Goal: Task Accomplishment & Management: Use online tool/utility

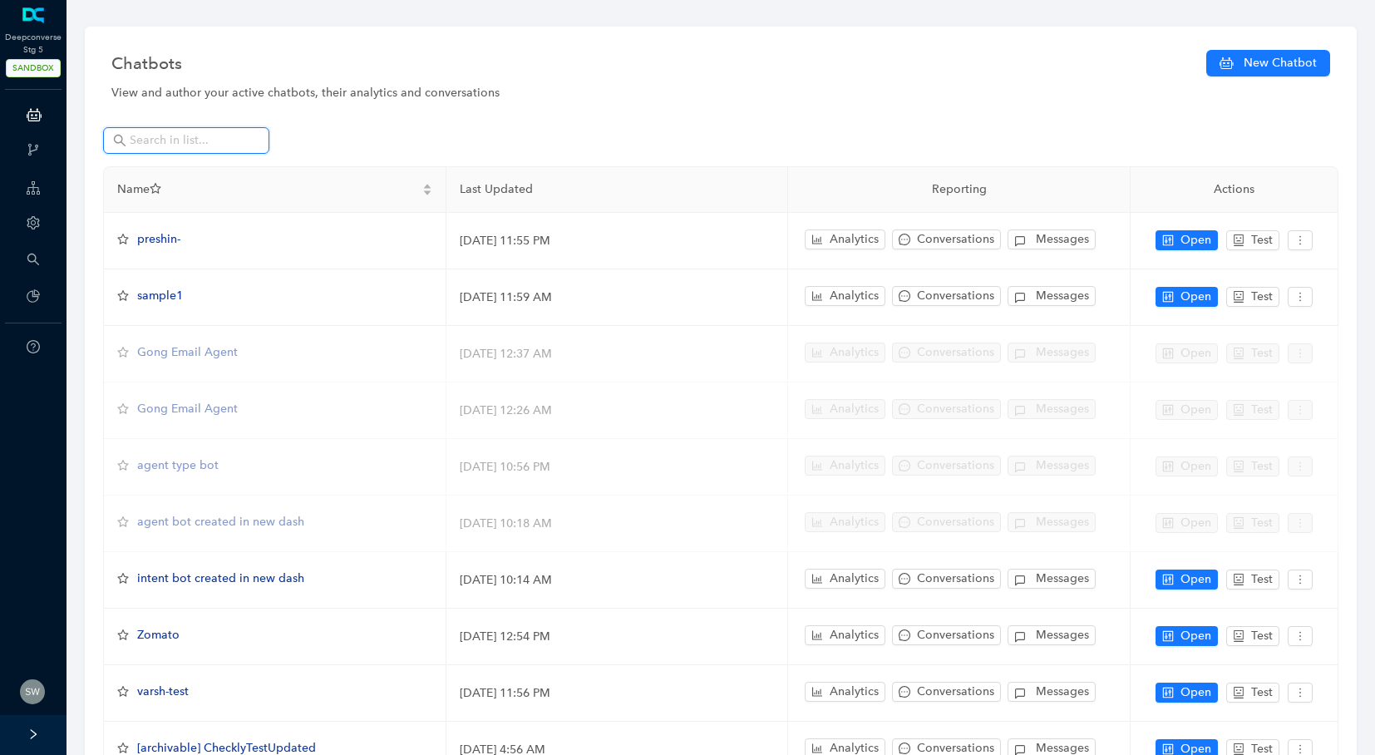
click at [145, 144] on input "text" at bounding box center [188, 140] width 116 height 18
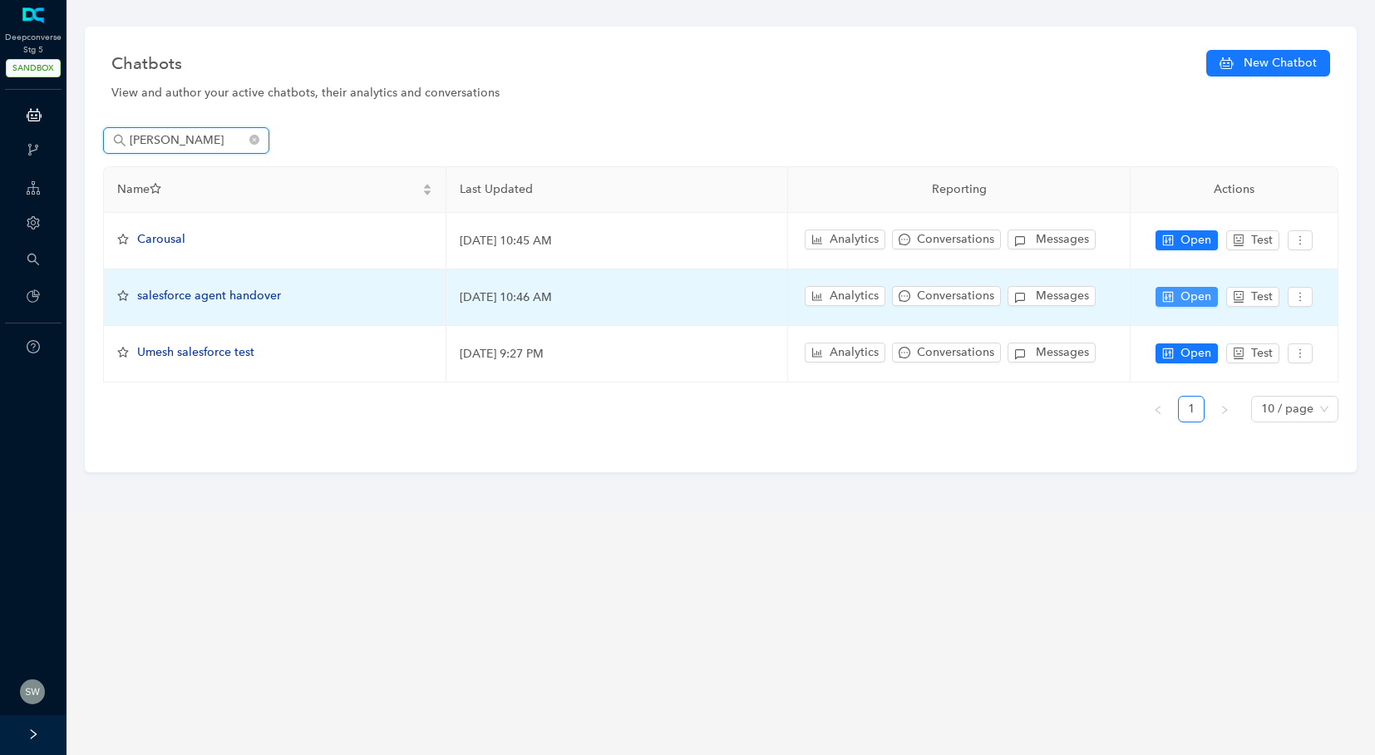
type input "[PERSON_NAME]"
click at [1193, 292] on span "Open" at bounding box center [1195, 297] width 31 height 18
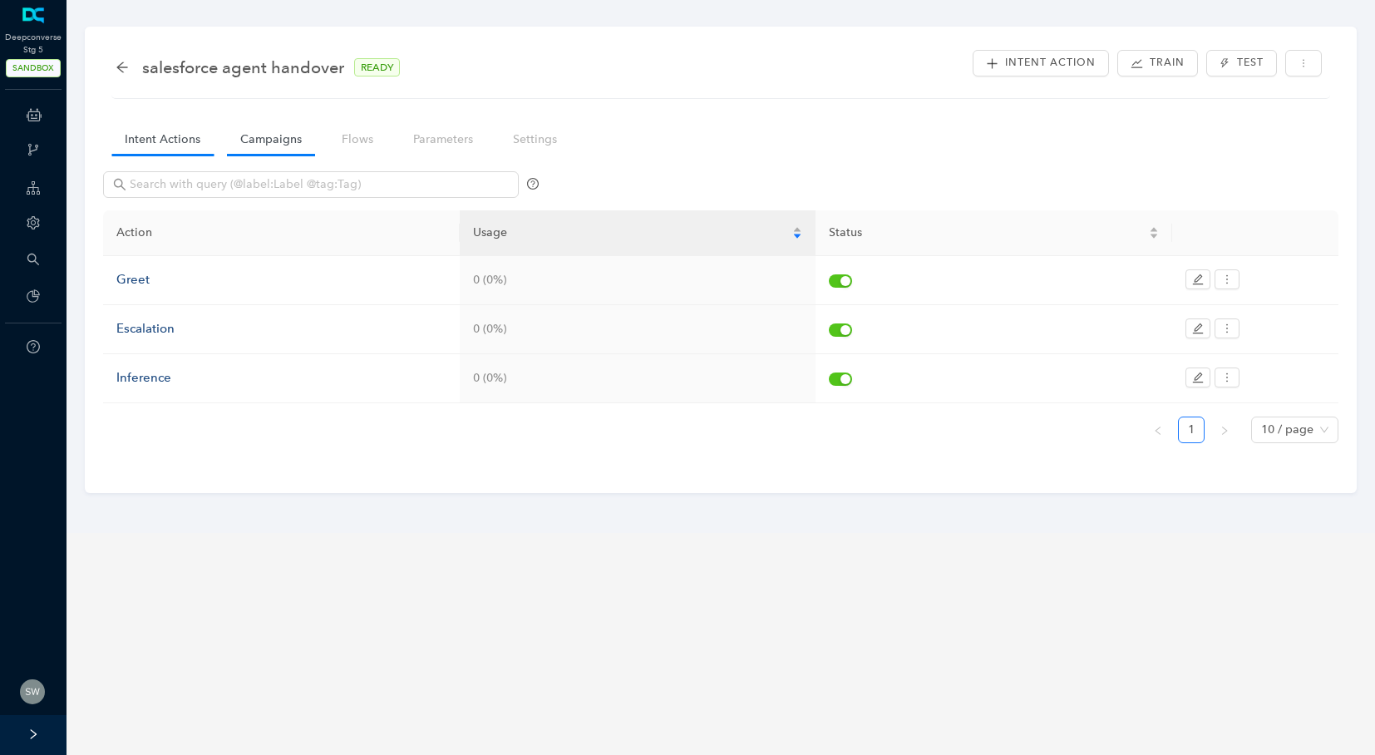
click at [272, 152] on link "Campaigns" at bounding box center [271, 139] width 88 height 31
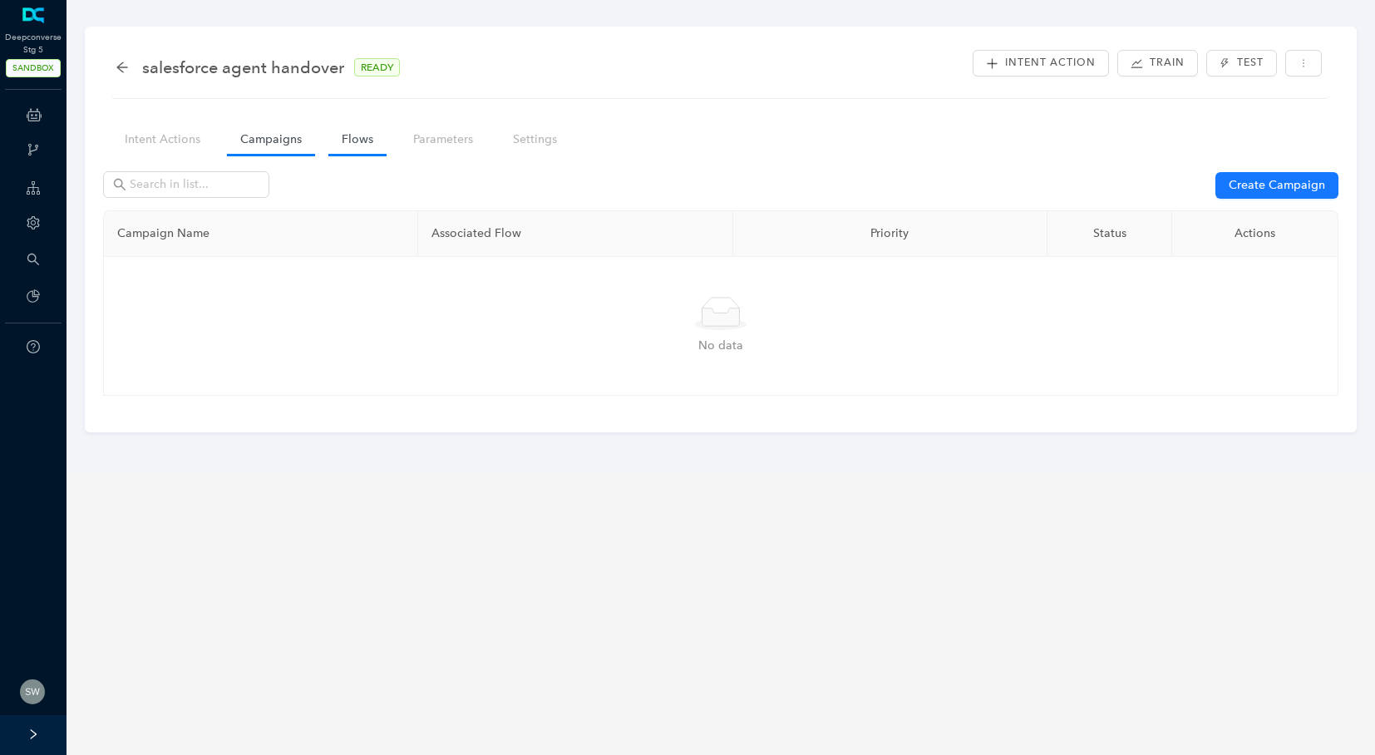
click at [347, 138] on link "Flows" at bounding box center [357, 139] width 58 height 31
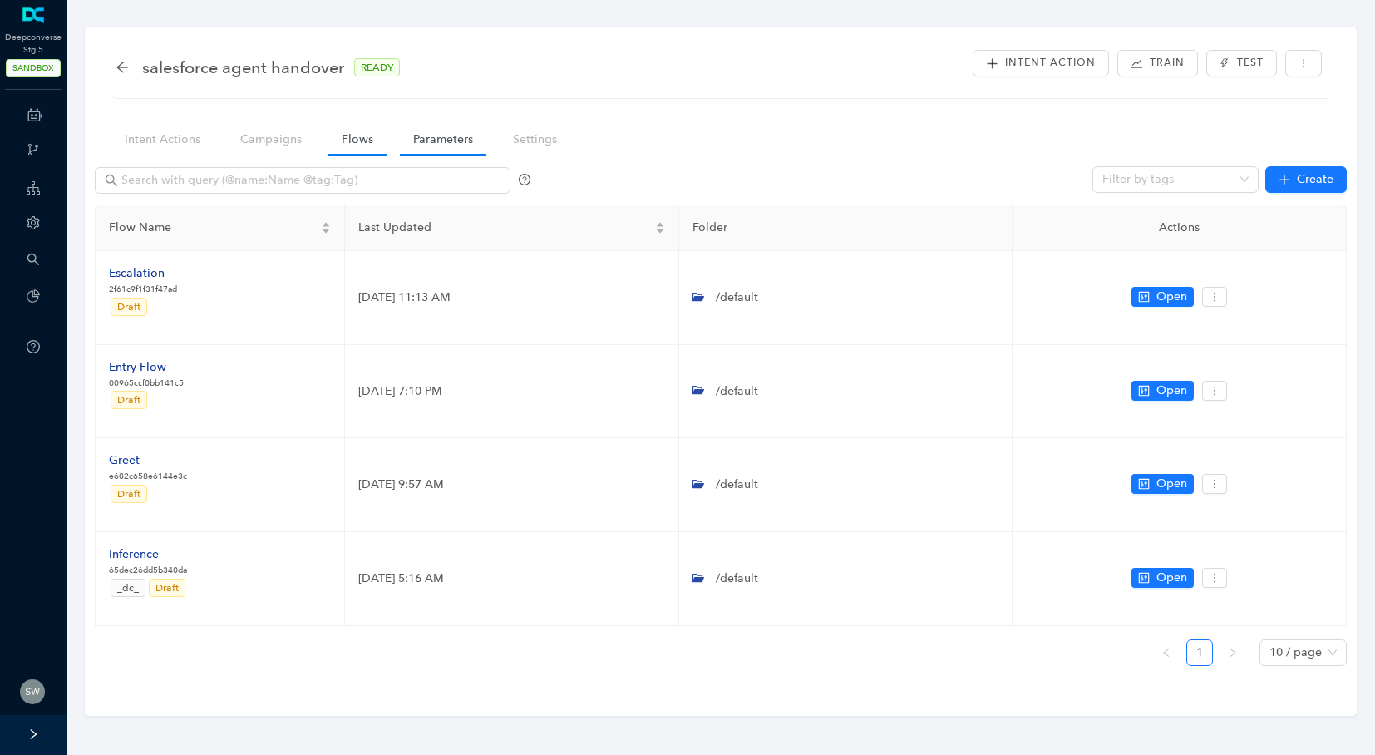
click at [453, 140] on link "Parameters" at bounding box center [443, 139] width 86 height 31
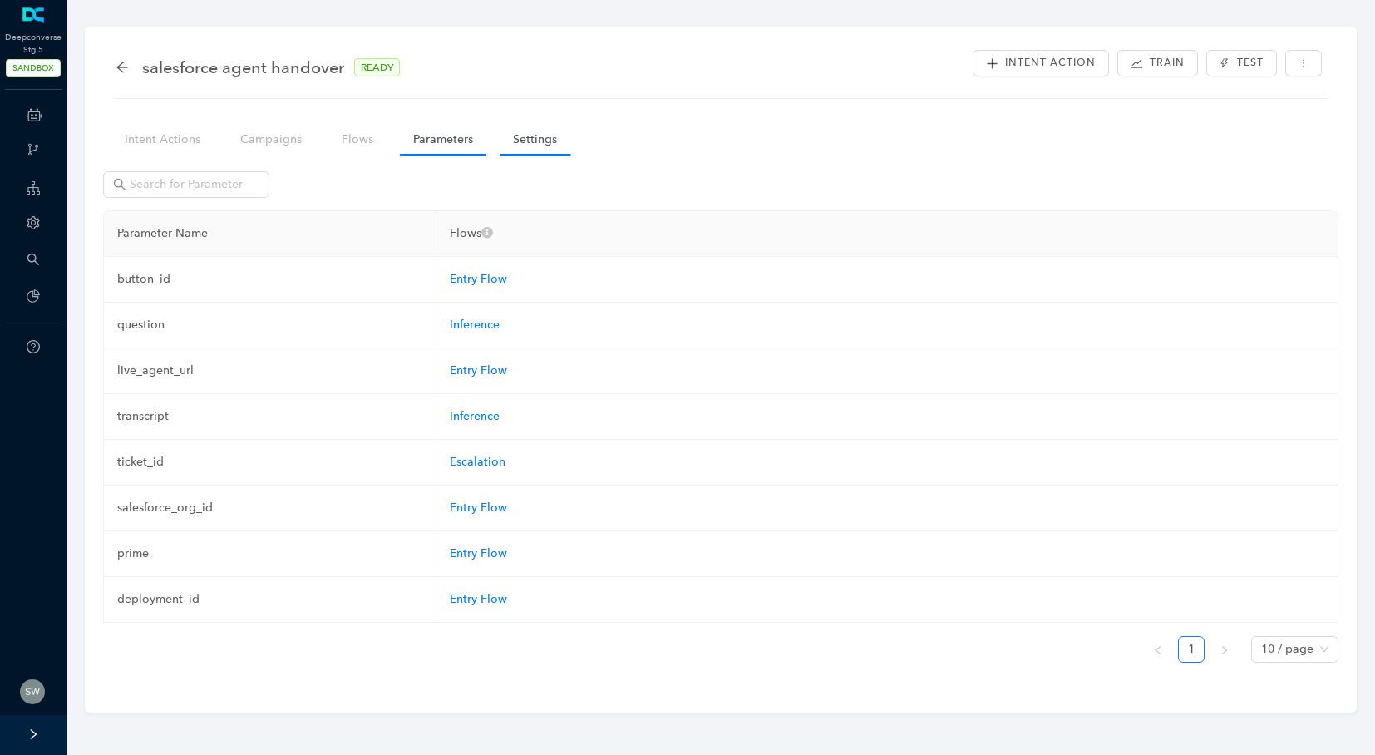
click at [515, 139] on link "Settings" at bounding box center [534, 139] width 71 height 31
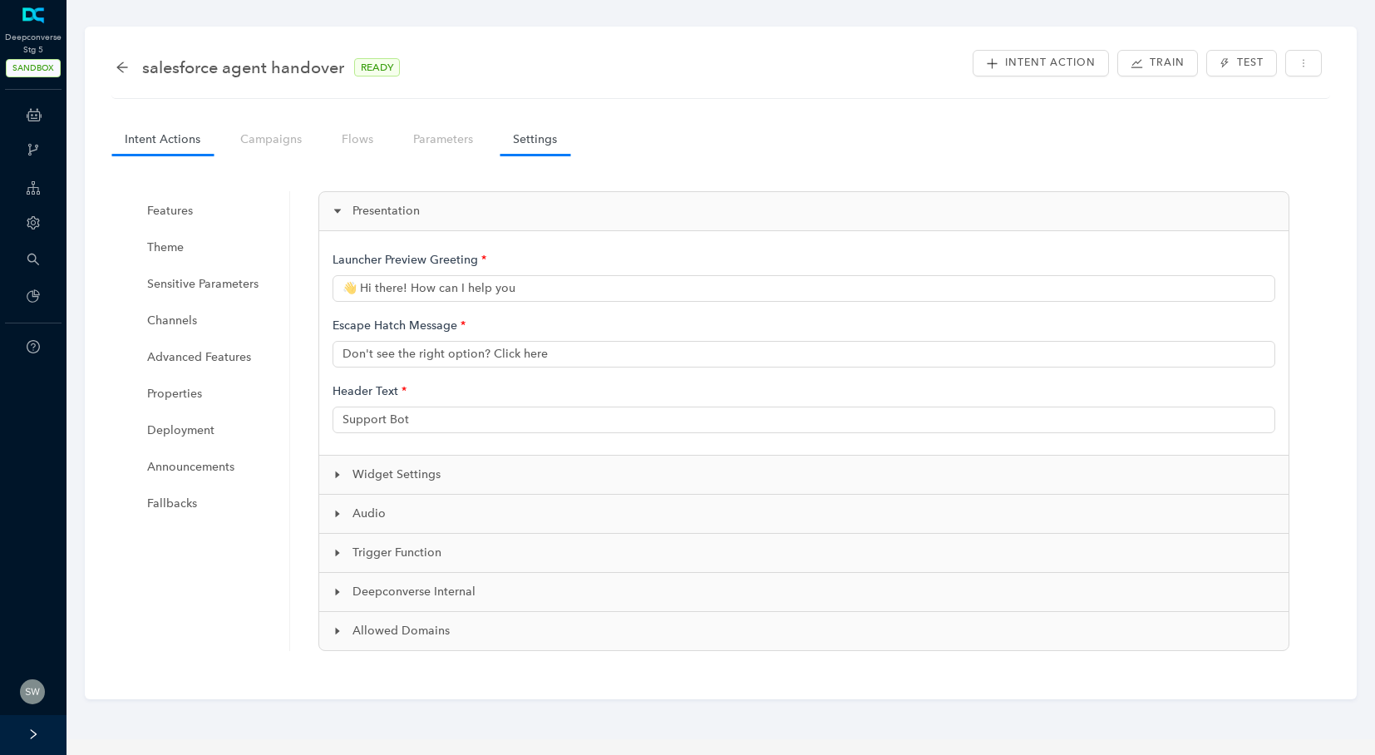
type input "👋 Hi there! How can I help you?"
click at [137, 133] on link "Intent Actions" at bounding box center [162, 139] width 102 height 31
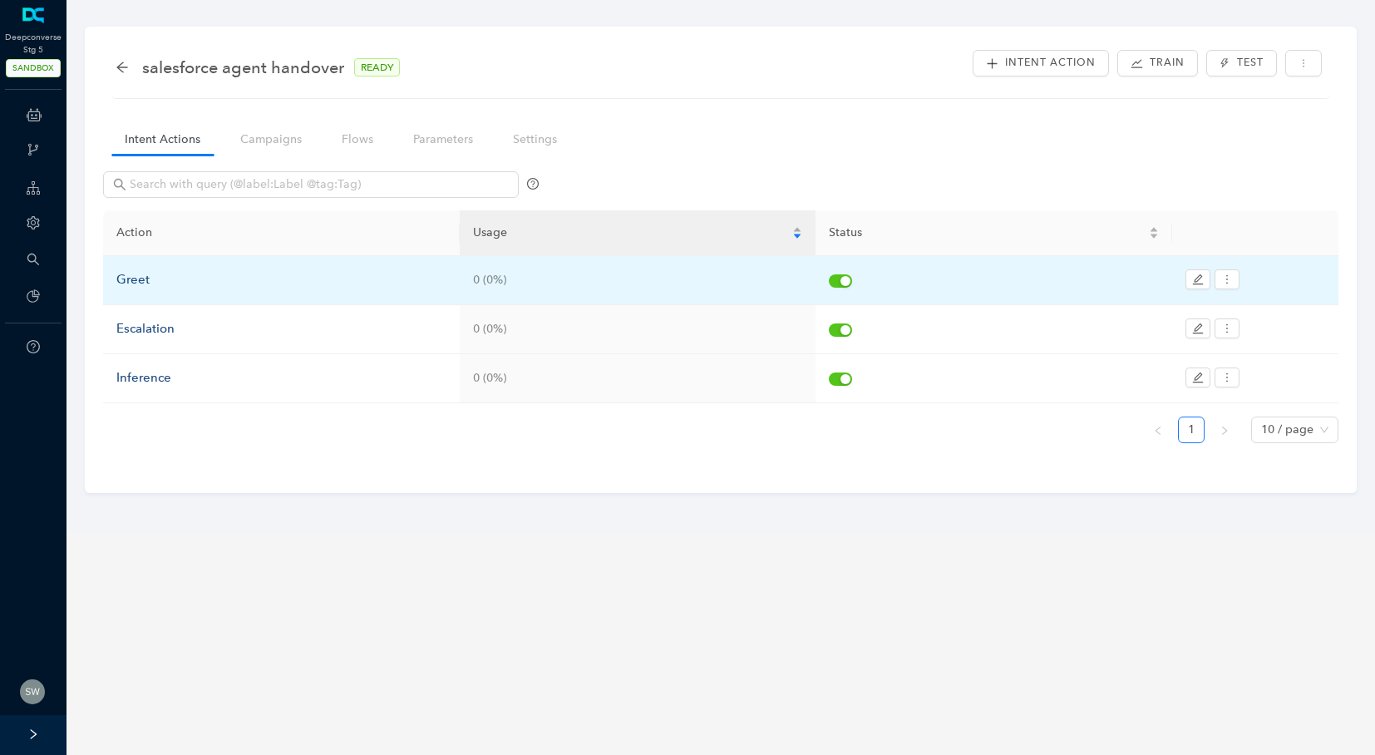
click at [131, 285] on div "Greet" at bounding box center [281, 280] width 330 height 20
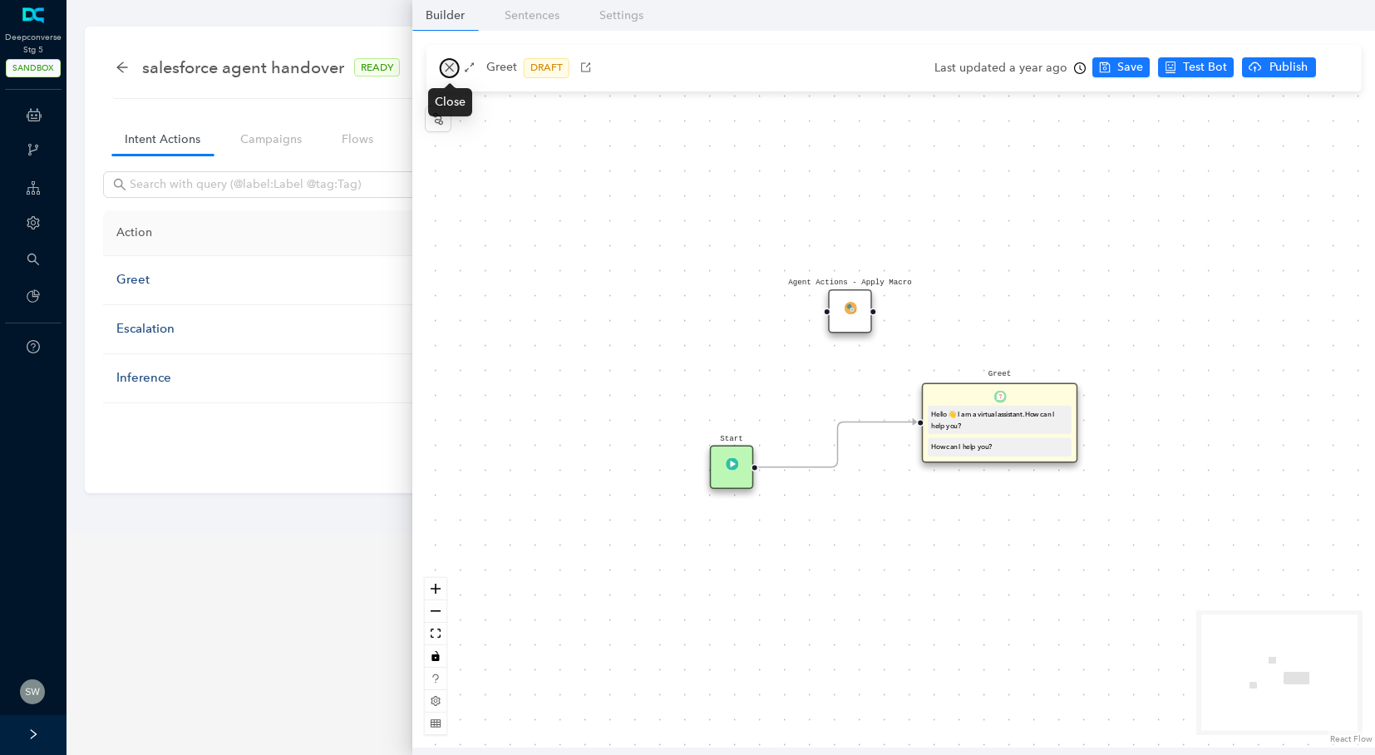
click at [447, 66] on icon "close" at bounding box center [450, 68] width 12 height 12
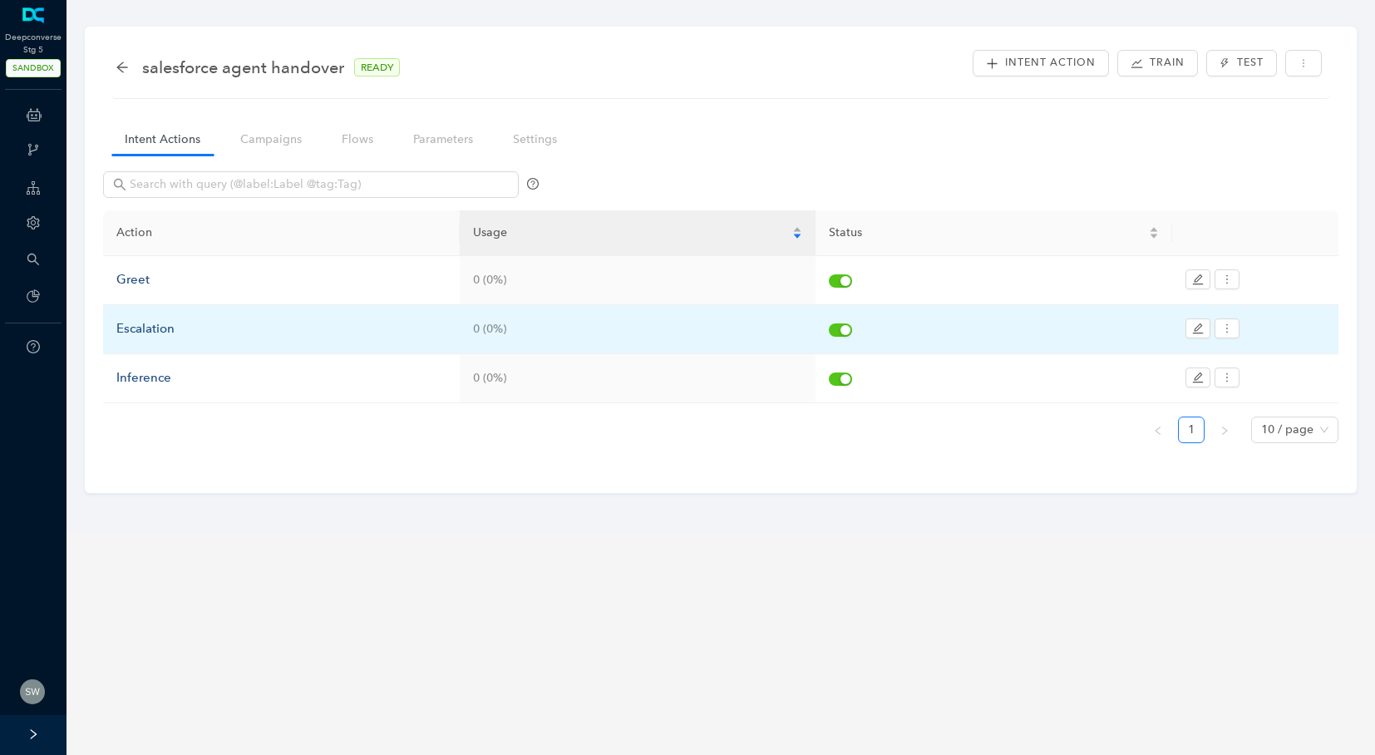
click at [141, 329] on div "Escalation" at bounding box center [281, 329] width 330 height 20
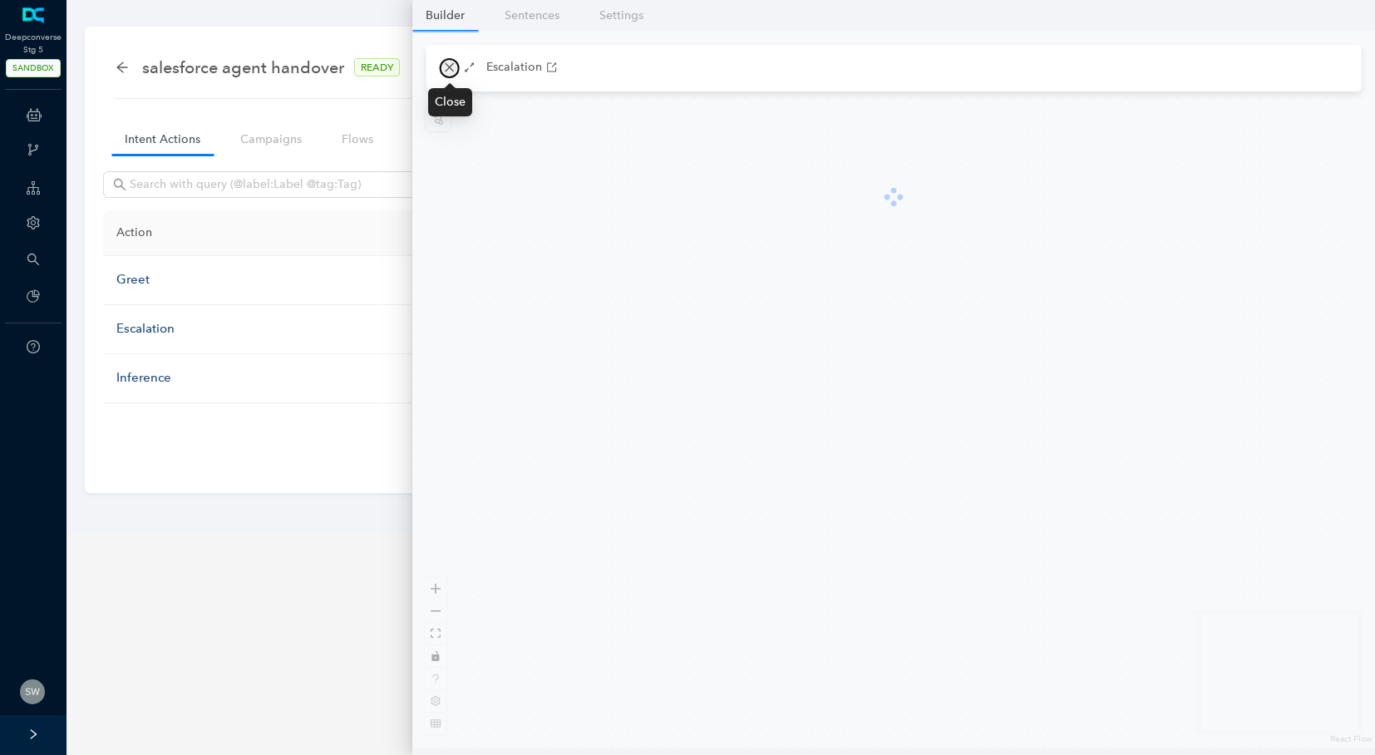
click at [446, 60] on button "button" at bounding box center [450, 68] width 20 height 20
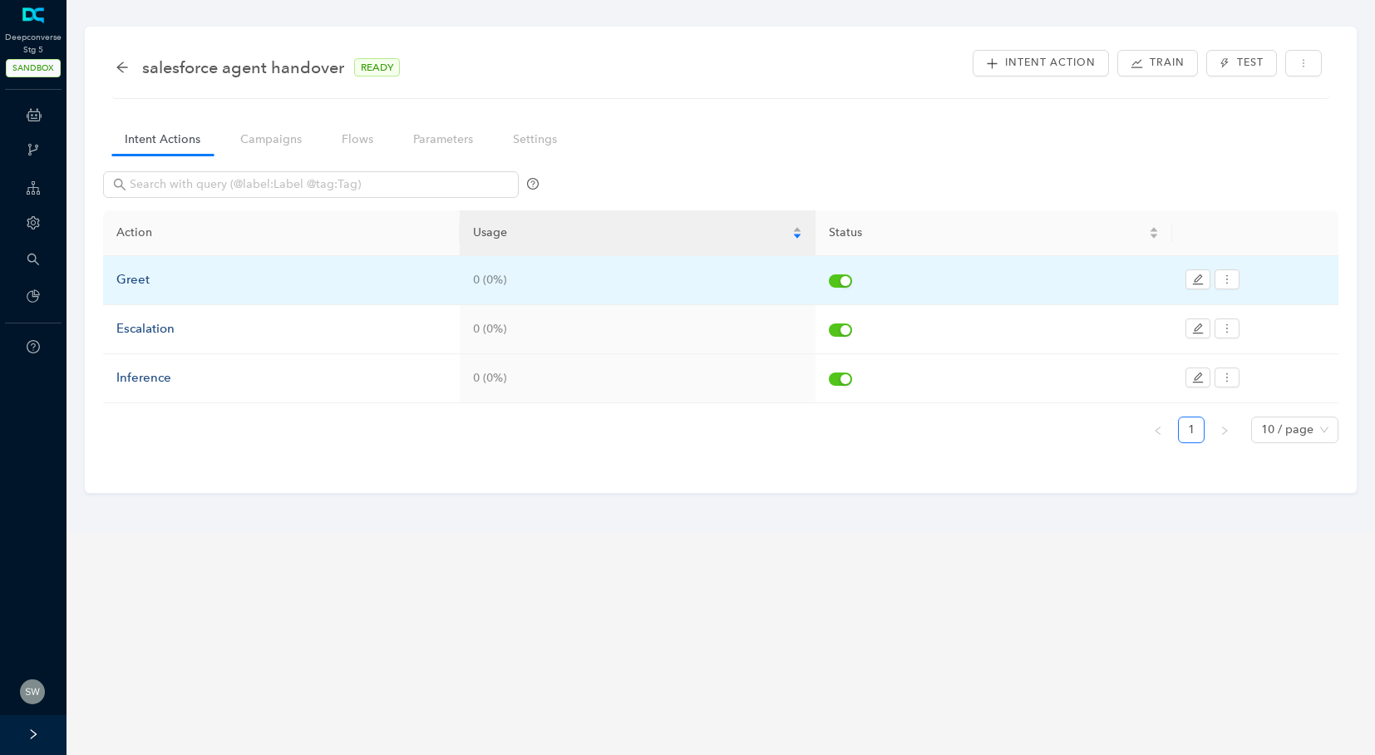
click at [145, 273] on div "Greet" at bounding box center [281, 280] width 330 height 20
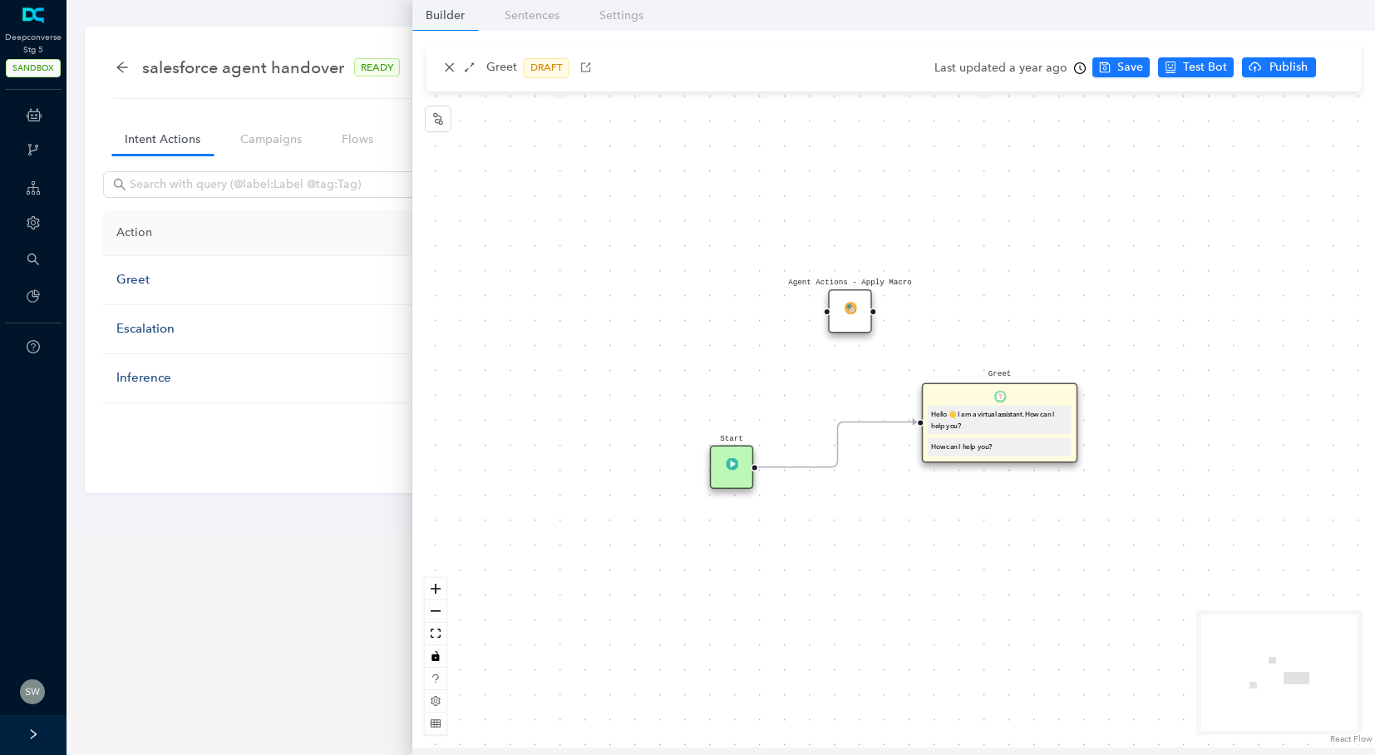
click at [839, 314] on div "Agent Actions - Apply Macro" at bounding box center [850, 311] width 44 height 44
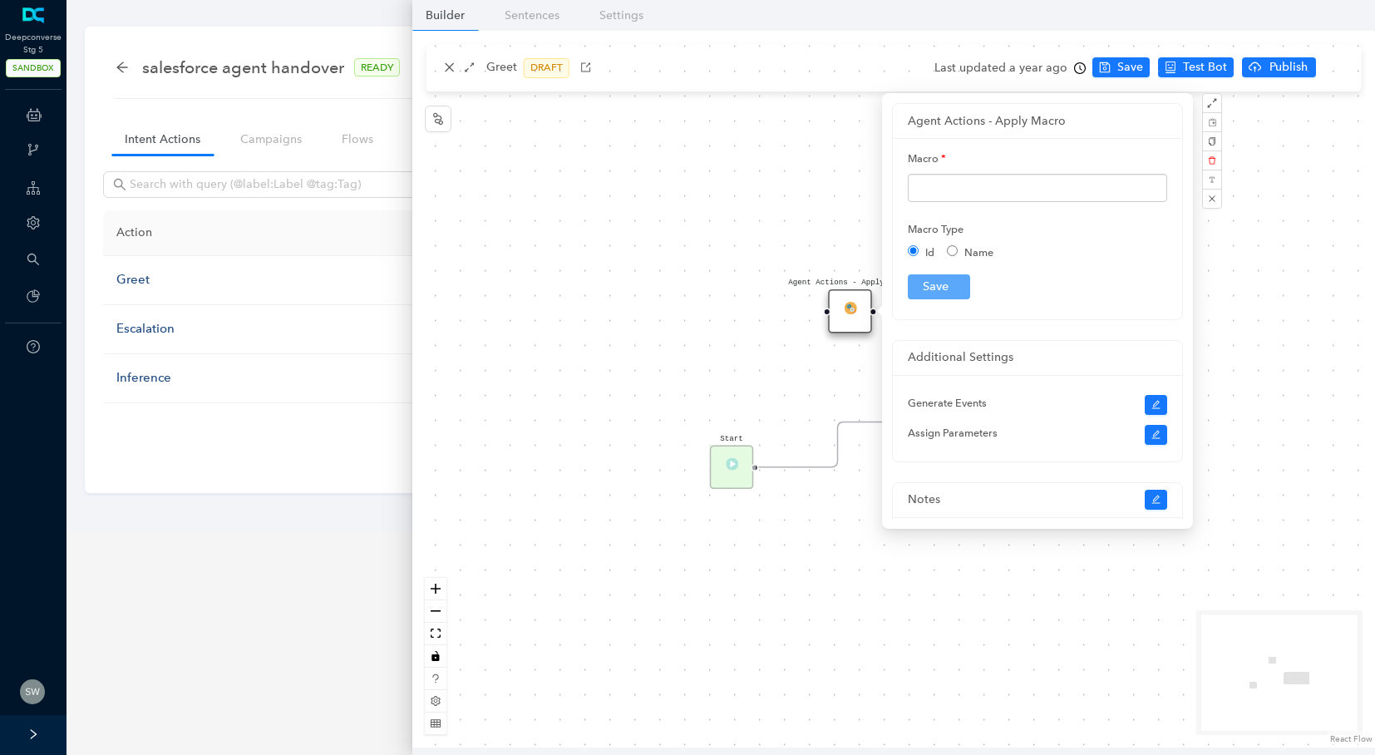
click at [448, 71] on div "Start Greet Hello 👋 I am a virtual assistant. How can I help you? How can I hel…" at bounding box center [893, 389] width 962 height 716
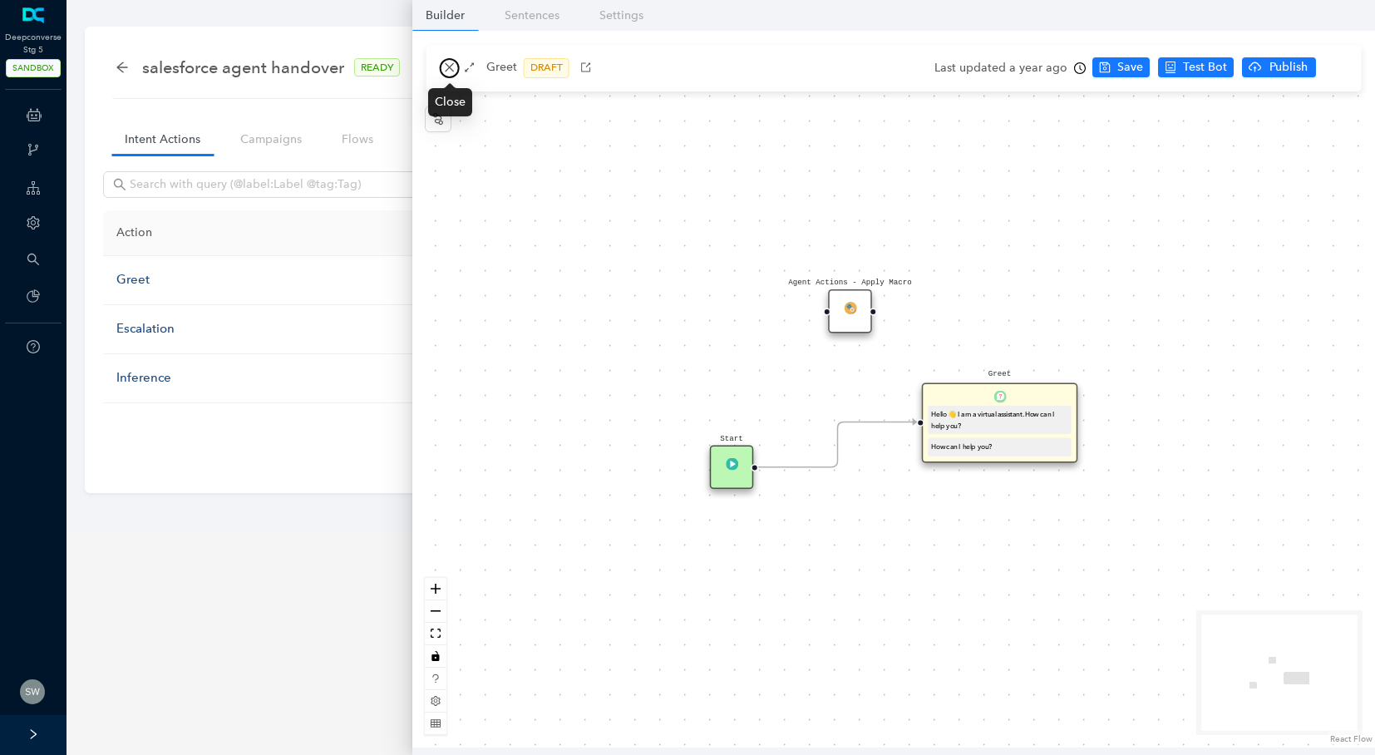
click at [448, 71] on icon "close" at bounding box center [450, 68] width 12 height 12
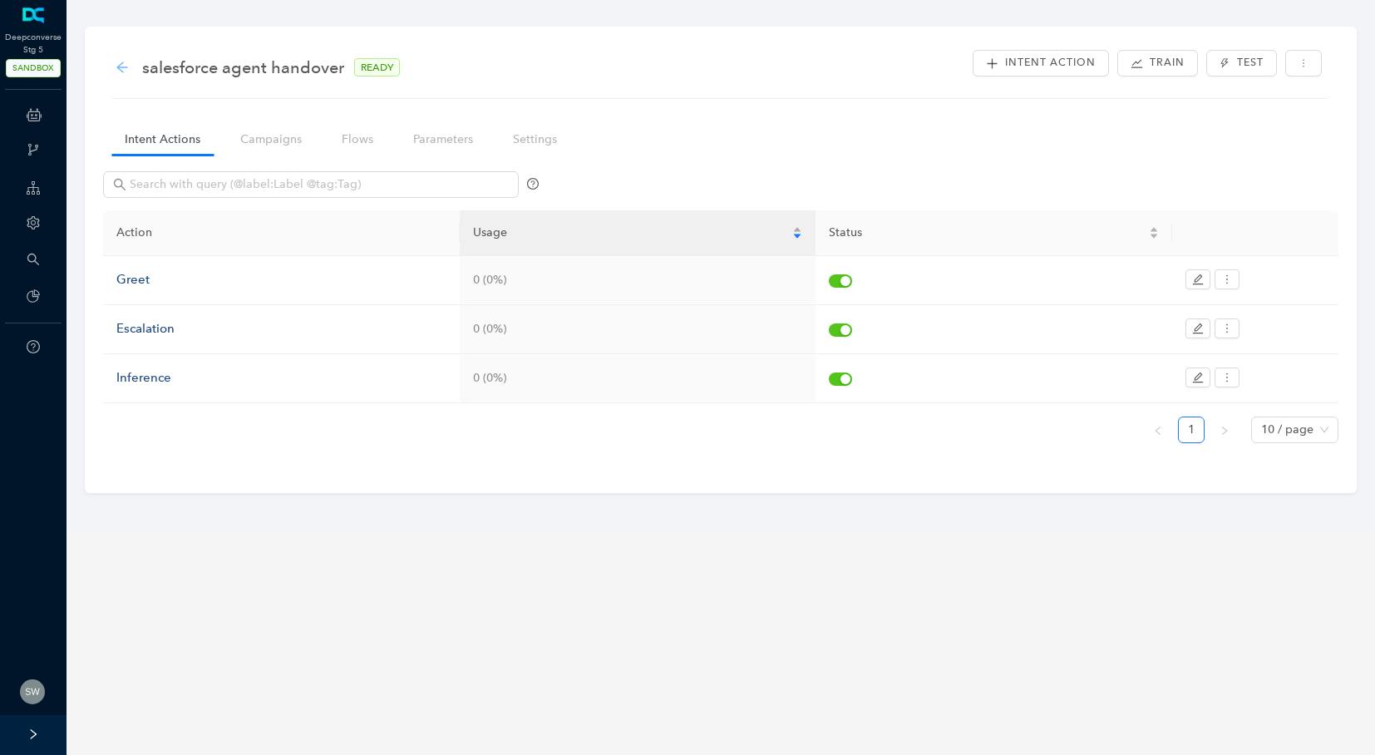
click at [123, 62] on icon "arrow-left" at bounding box center [122, 67] width 13 height 13
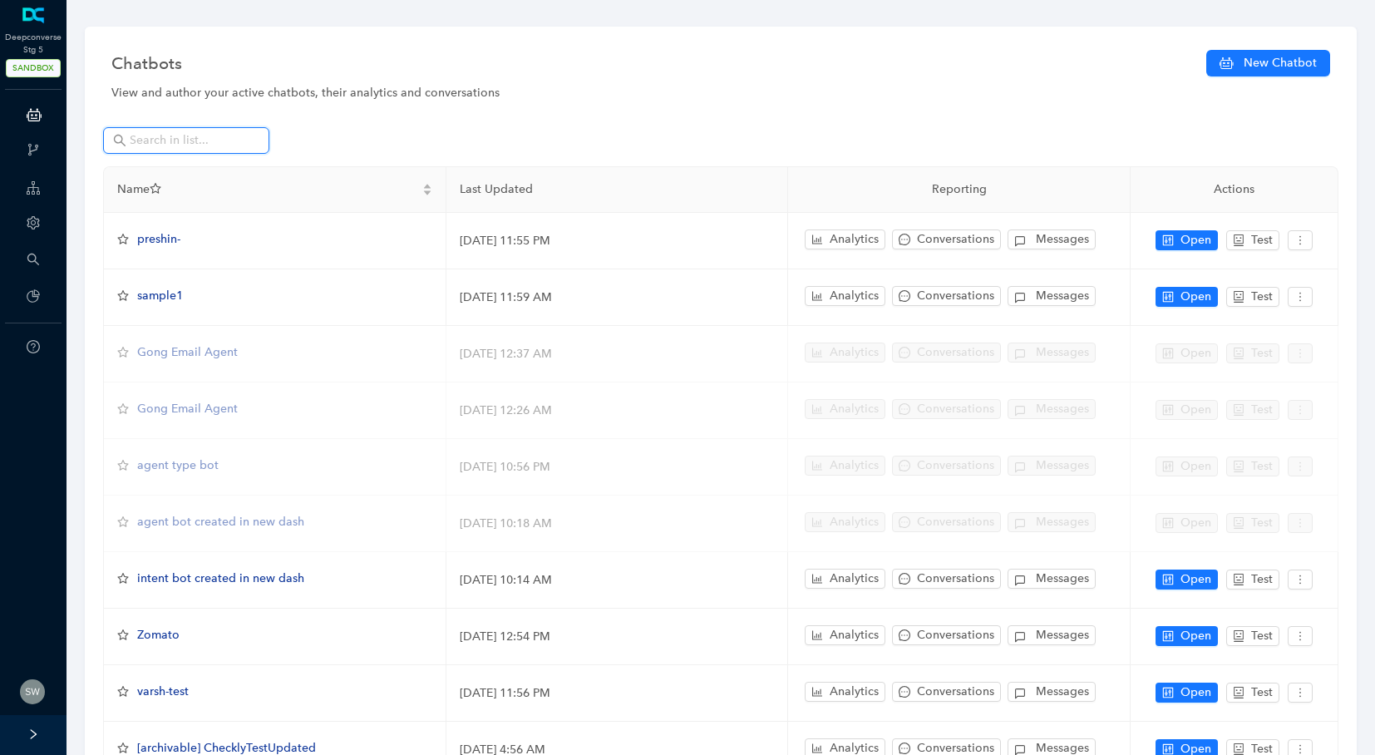
click at [158, 140] on input "text" at bounding box center [188, 140] width 116 height 18
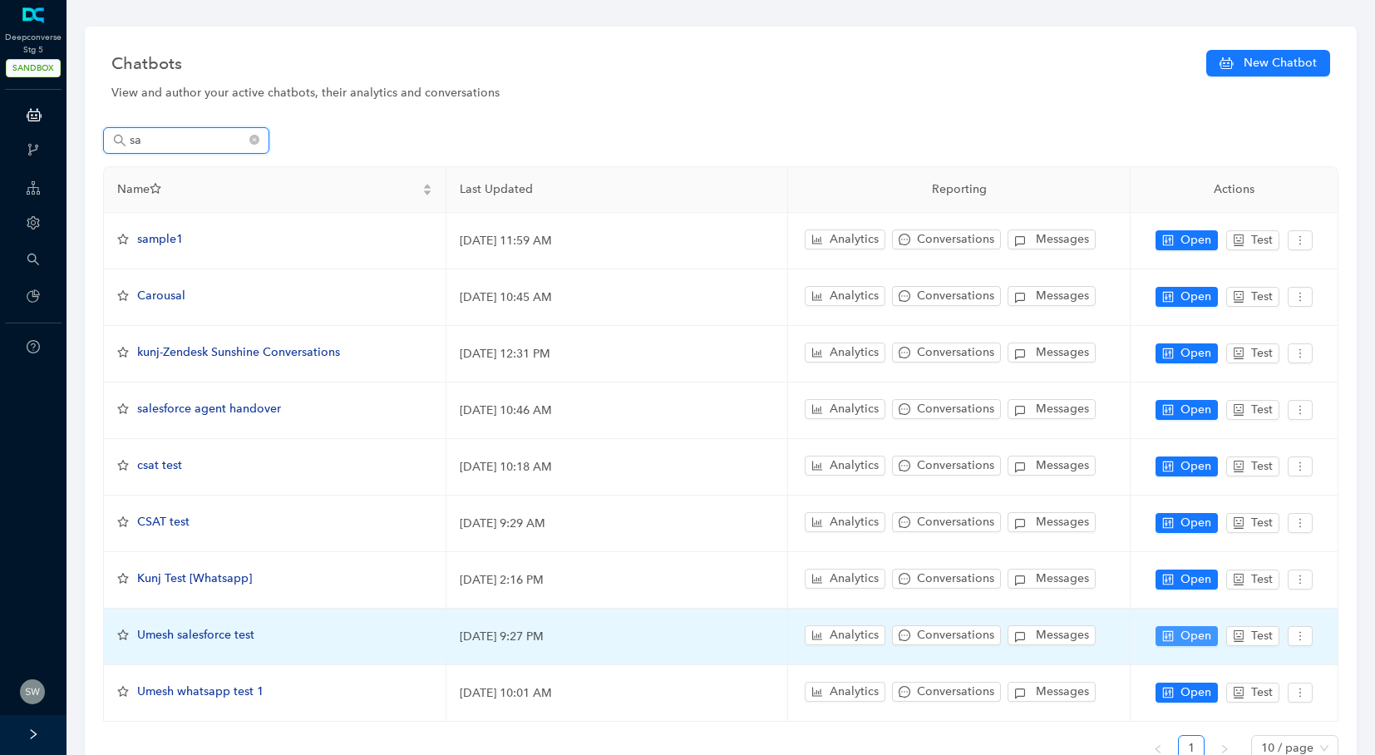
type input "sa"
click at [1200, 633] on span "Open" at bounding box center [1195, 636] width 31 height 18
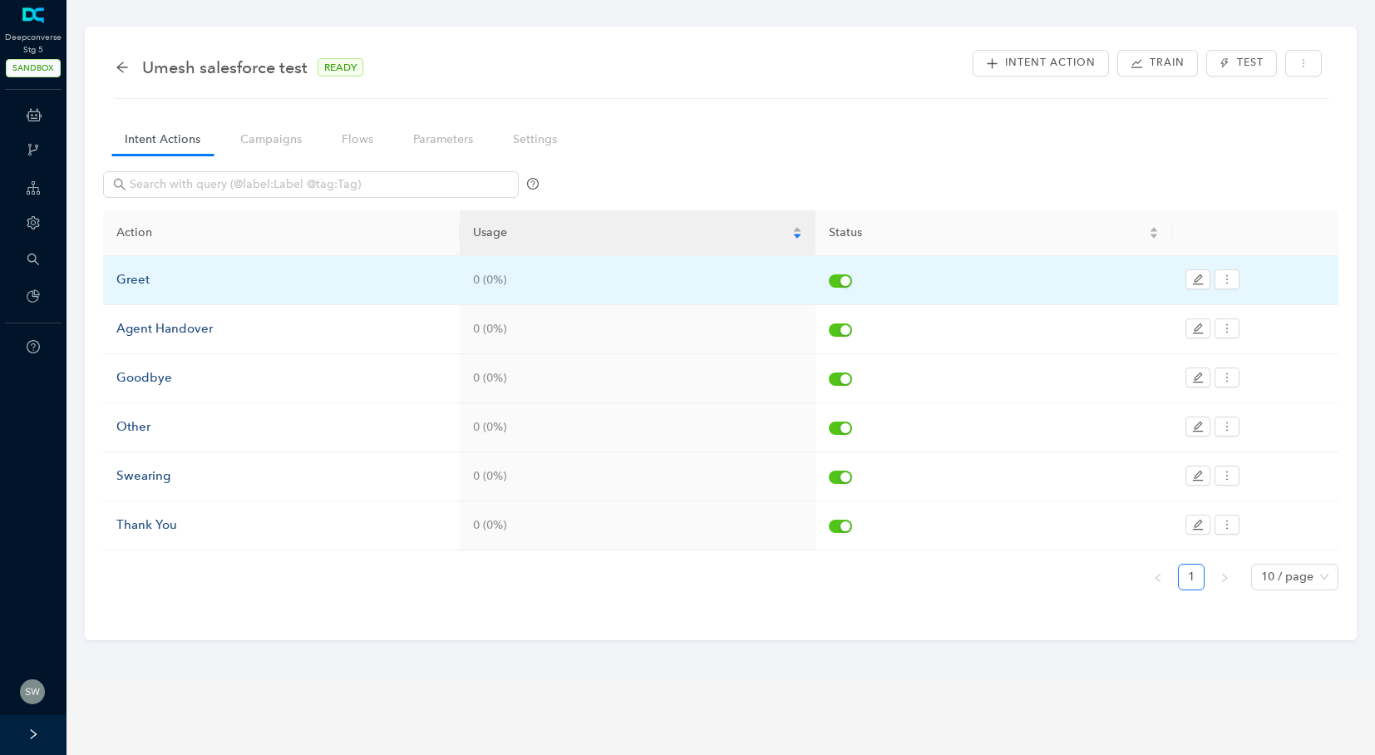
click at [131, 283] on div "Greet" at bounding box center [281, 280] width 330 height 20
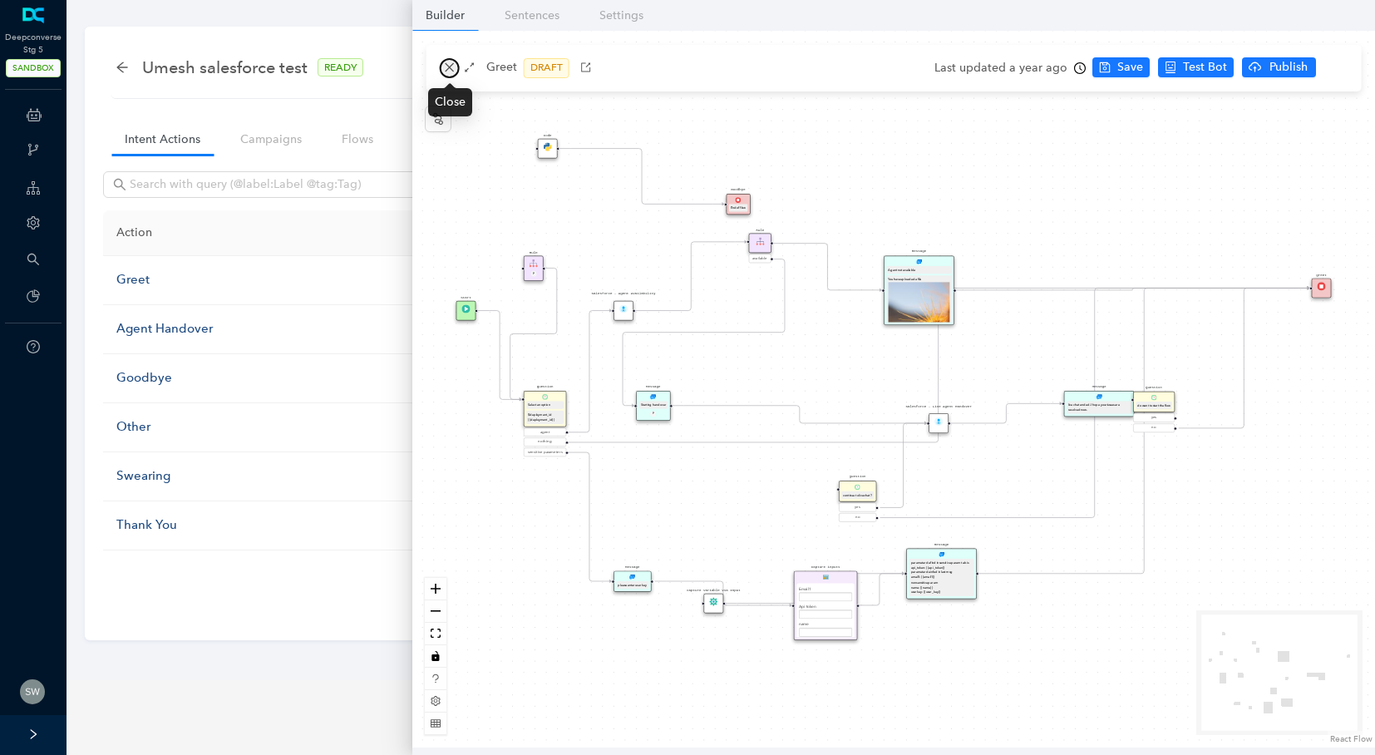
click at [441, 64] on button "button" at bounding box center [450, 68] width 20 height 20
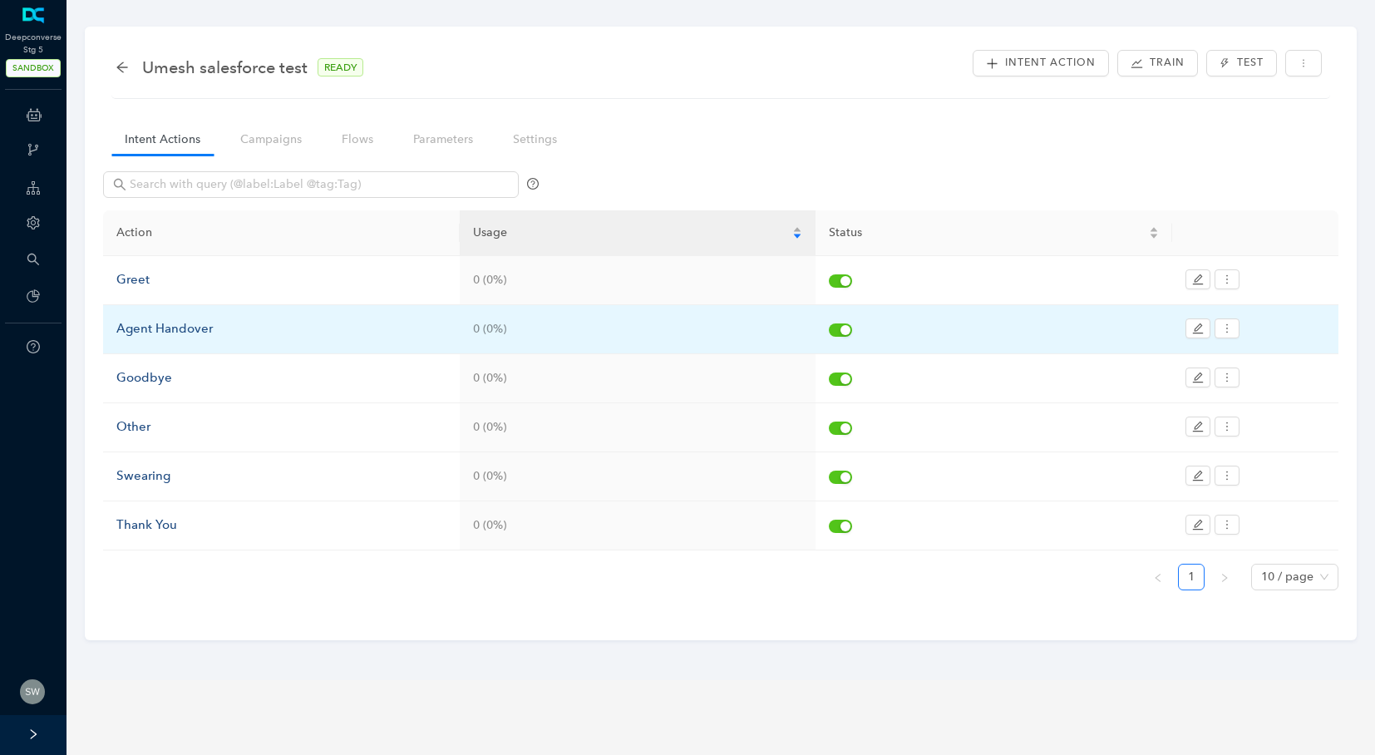
click at [170, 324] on div "Agent Handover" at bounding box center [281, 329] width 330 height 20
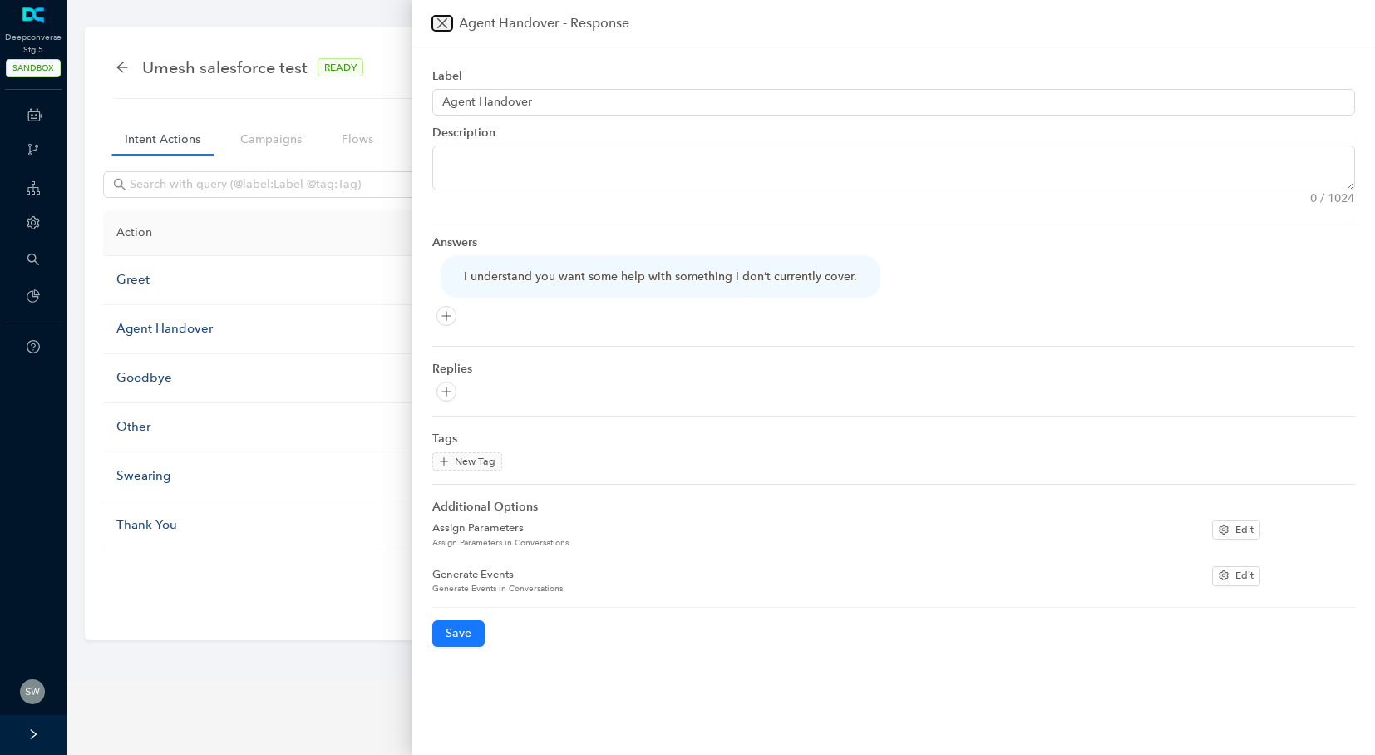
click at [447, 25] on icon "close" at bounding box center [441, 23] width 13 height 13
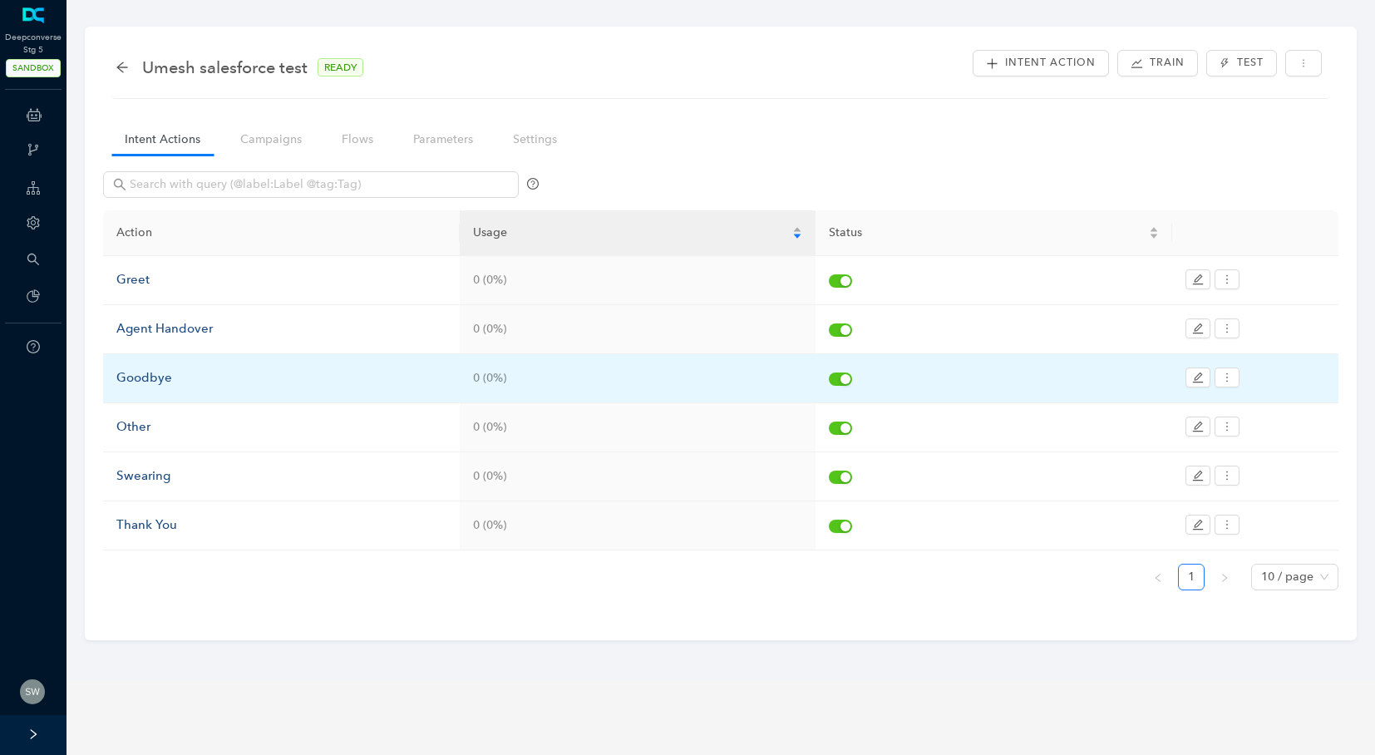
click at [179, 379] on div "Goodbye" at bounding box center [281, 378] width 330 height 20
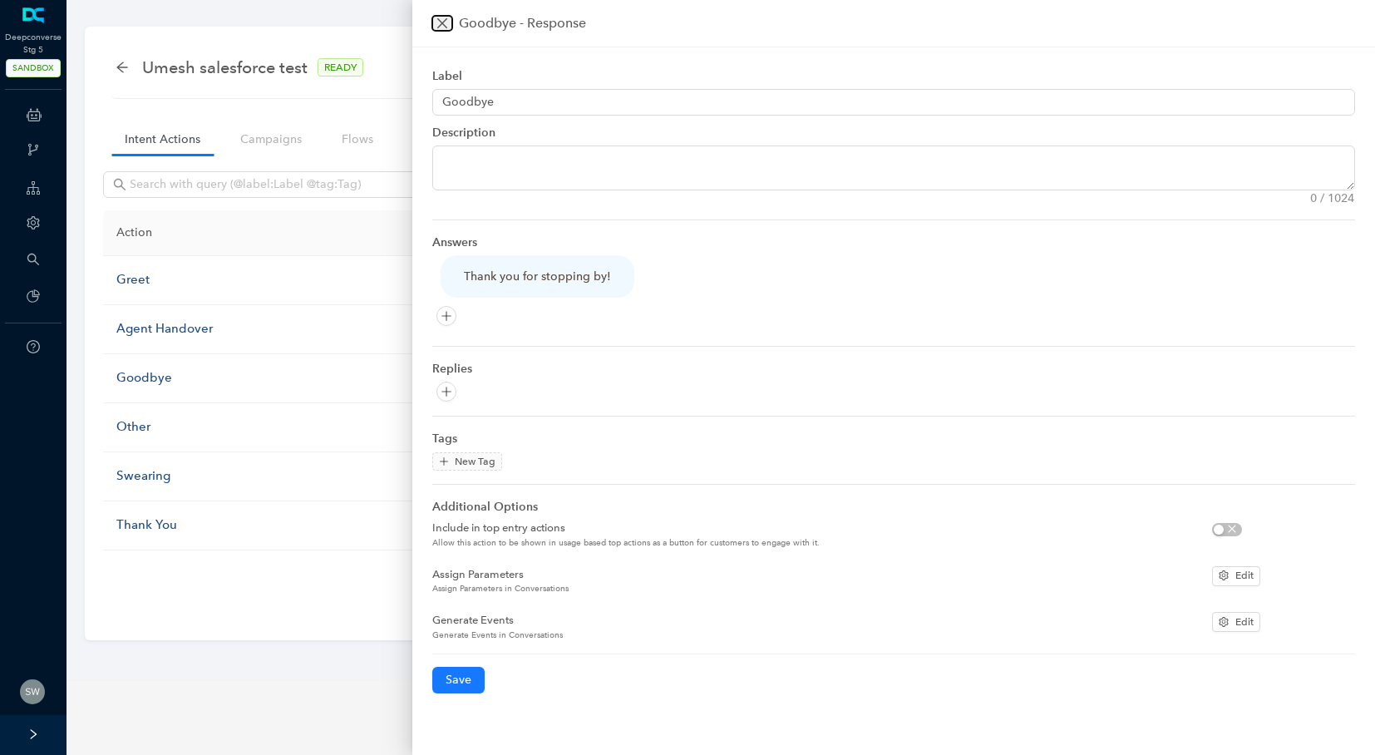
click at [448, 20] on icon "close" at bounding box center [441, 23] width 13 height 13
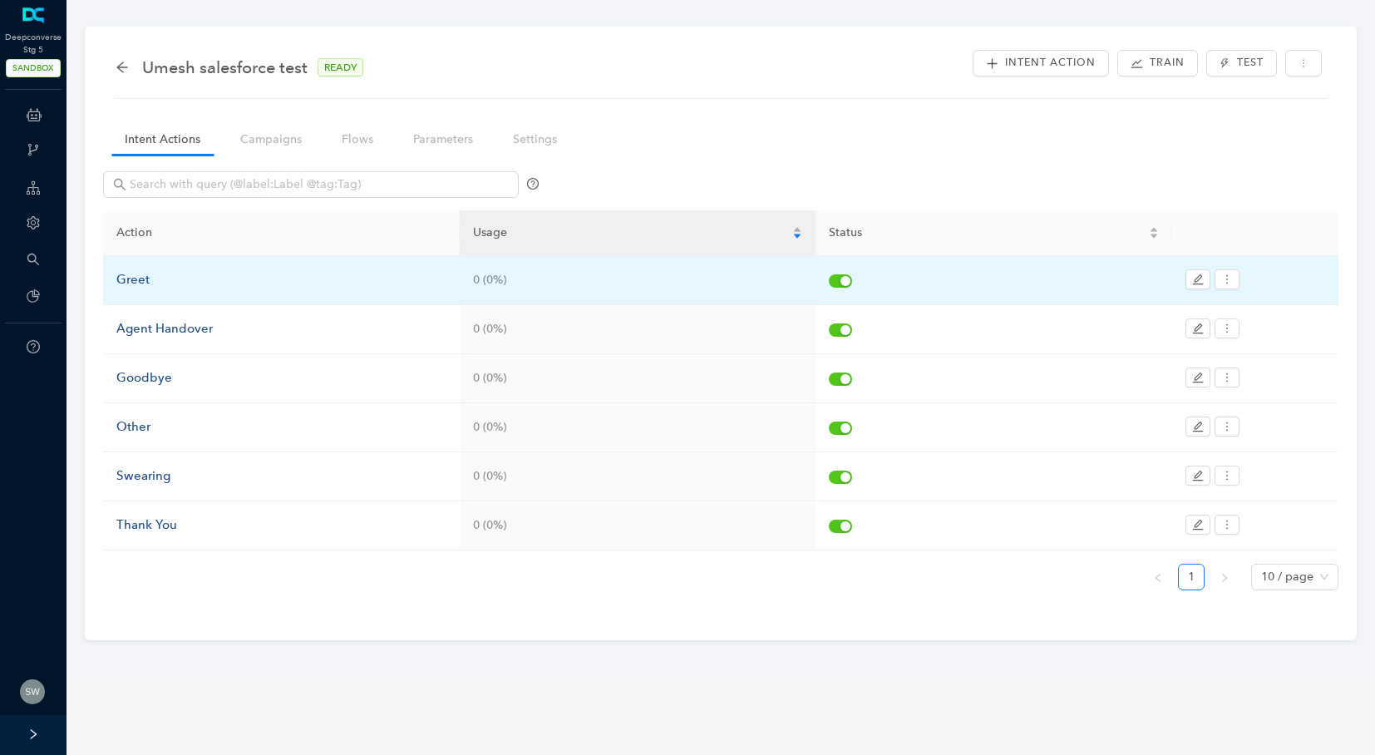
click at [133, 270] on div "Greet" at bounding box center [281, 280] width 330 height 20
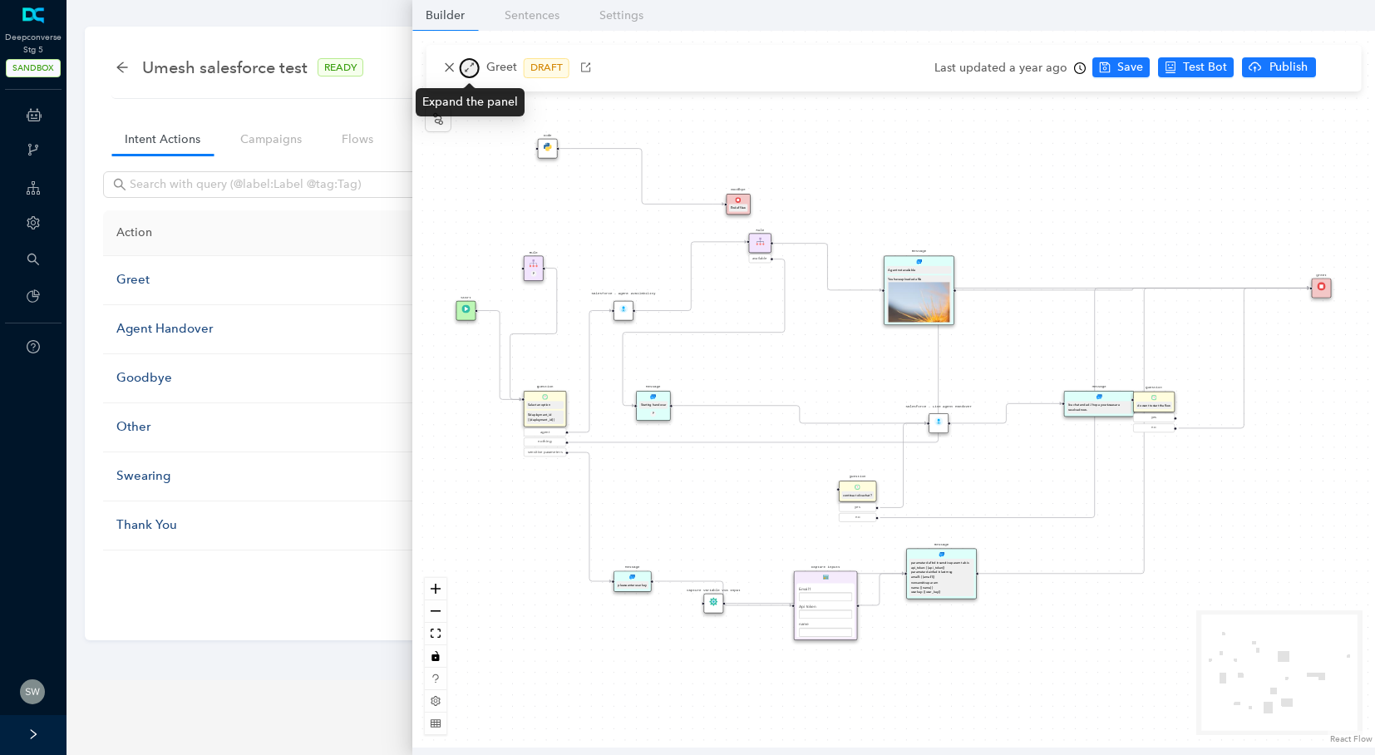
click at [464, 73] on icon "arrows-alt" at bounding box center [470, 68] width 12 height 12
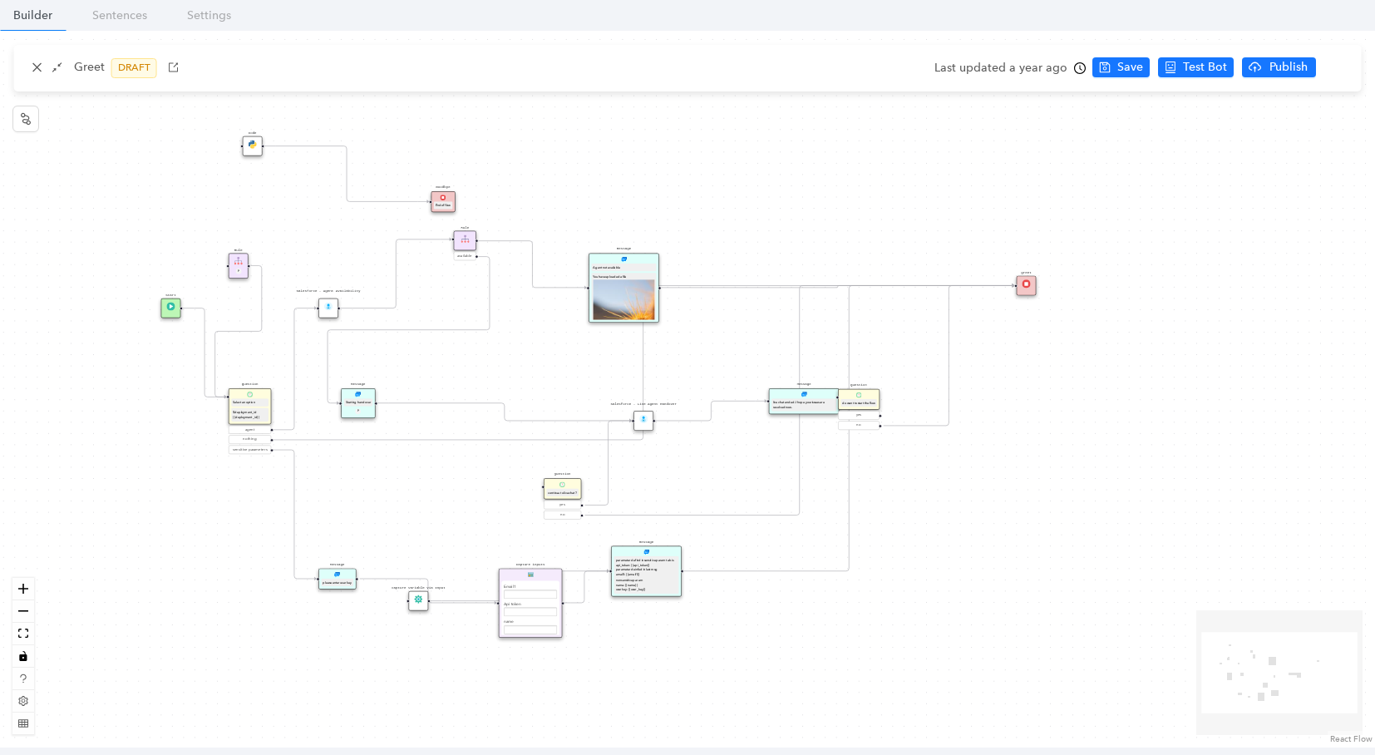
drag, startPoint x: 351, startPoint y: 490, endPoint x: 480, endPoint y: 486, distance: 128.9
click at [480, 486] on div "Start greet Salesforce - Live Agent Handover Salesforce - Agent Availability Qu…" at bounding box center [687, 389] width 1375 height 716
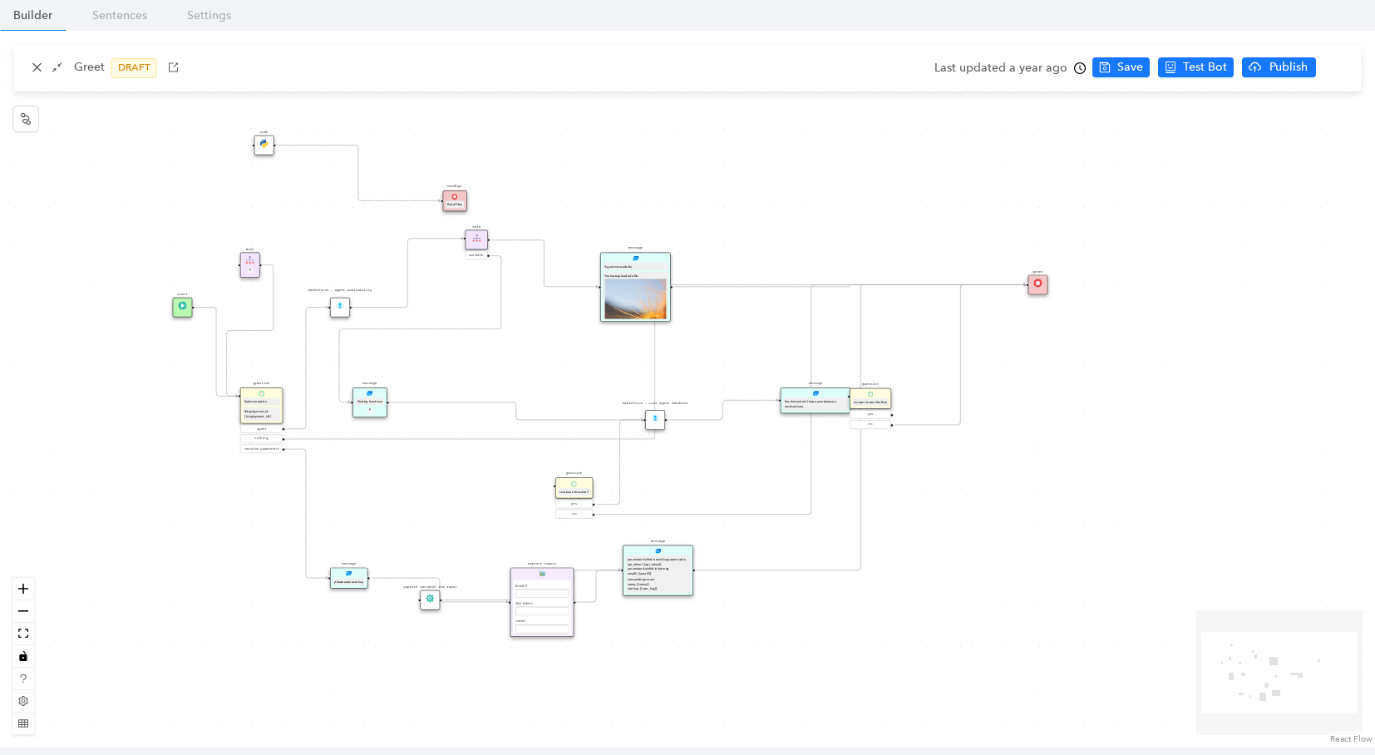
click at [338, 312] on div "Salesforce - Agent Availability" at bounding box center [340, 308] width 20 height 20
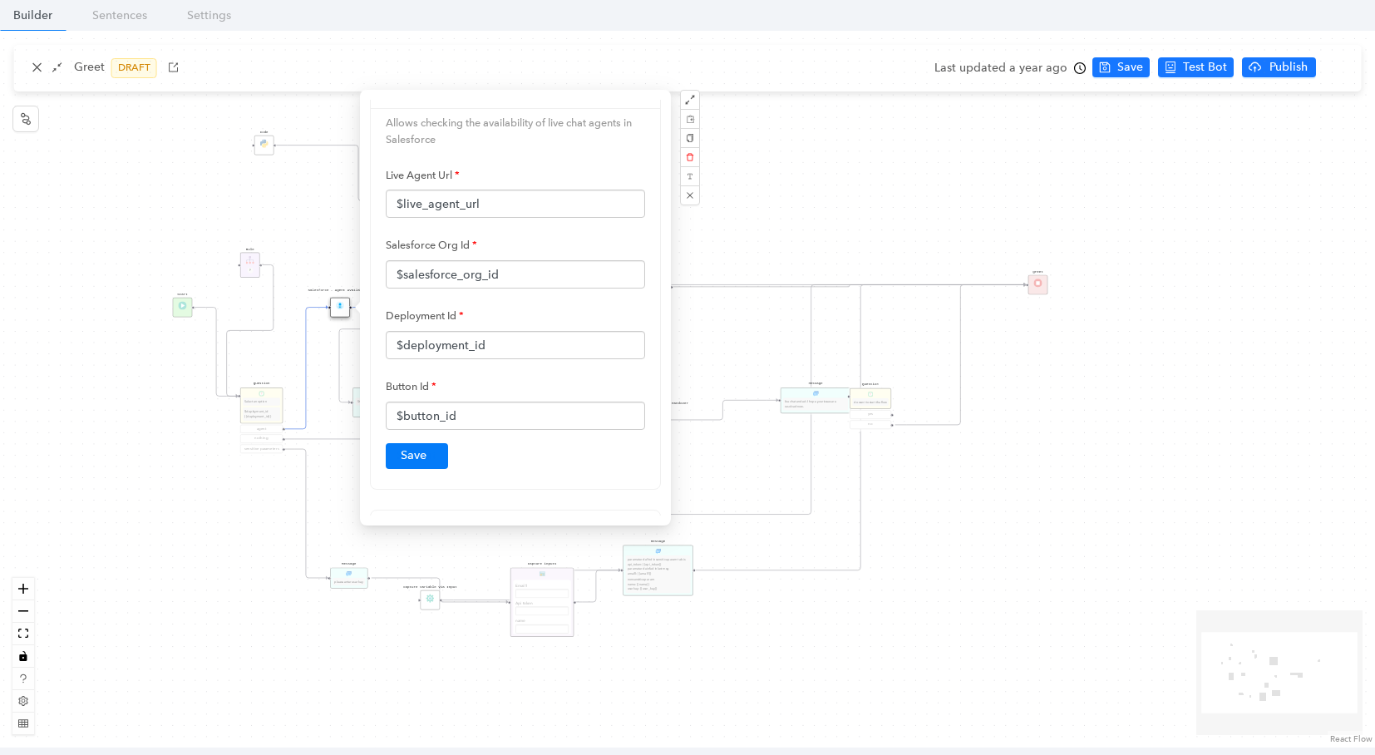
scroll to position [29, 0]
click at [687, 189] on button "button" at bounding box center [690, 195] width 20 height 20
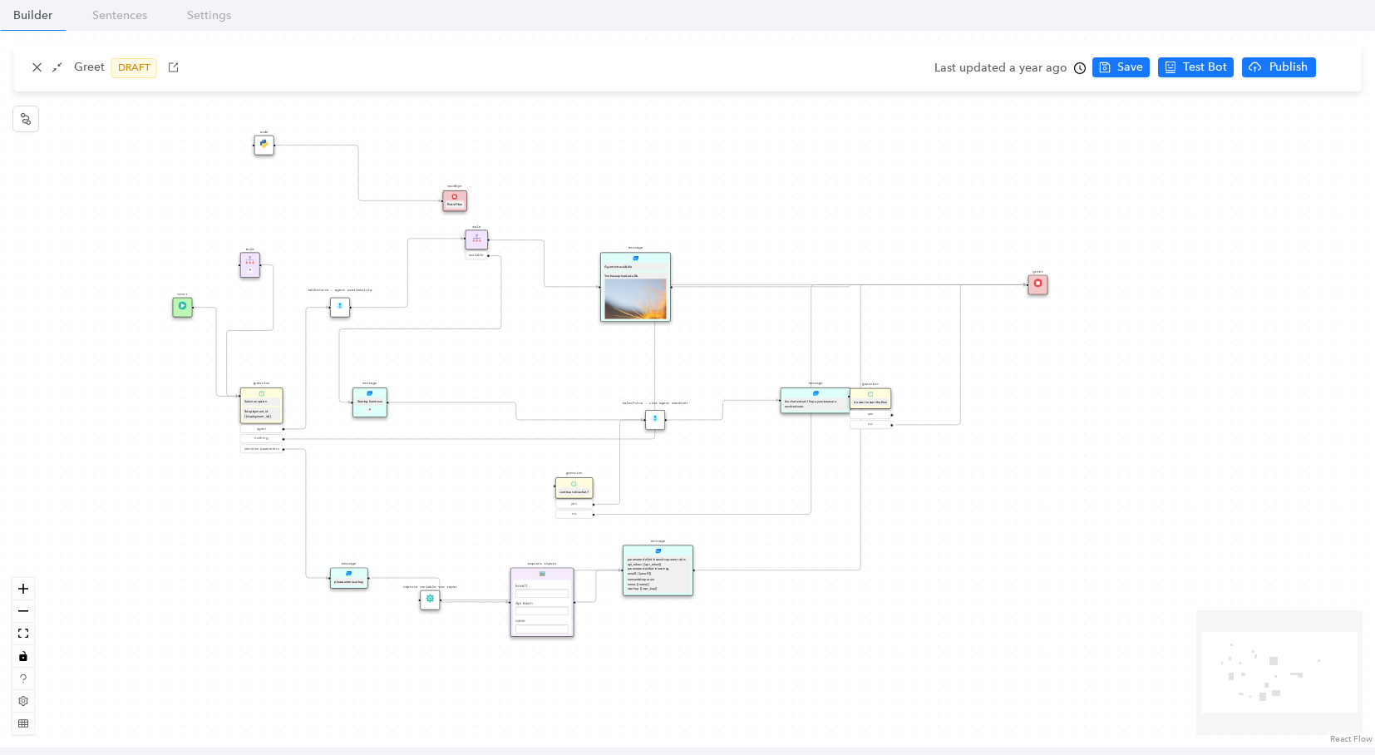
scroll to position [0, 0]
drag, startPoint x: 179, startPoint y: 304, endPoint x: 91, endPoint y: 335, distance: 92.5
click at [91, 335] on div "Start" at bounding box center [98, 336] width 20 height 20
drag, startPoint x: 240, startPoint y: 265, endPoint x: 166, endPoint y: 258, distance: 74.3
click at [166, 258] on img at bounding box center [165, 257] width 8 height 8
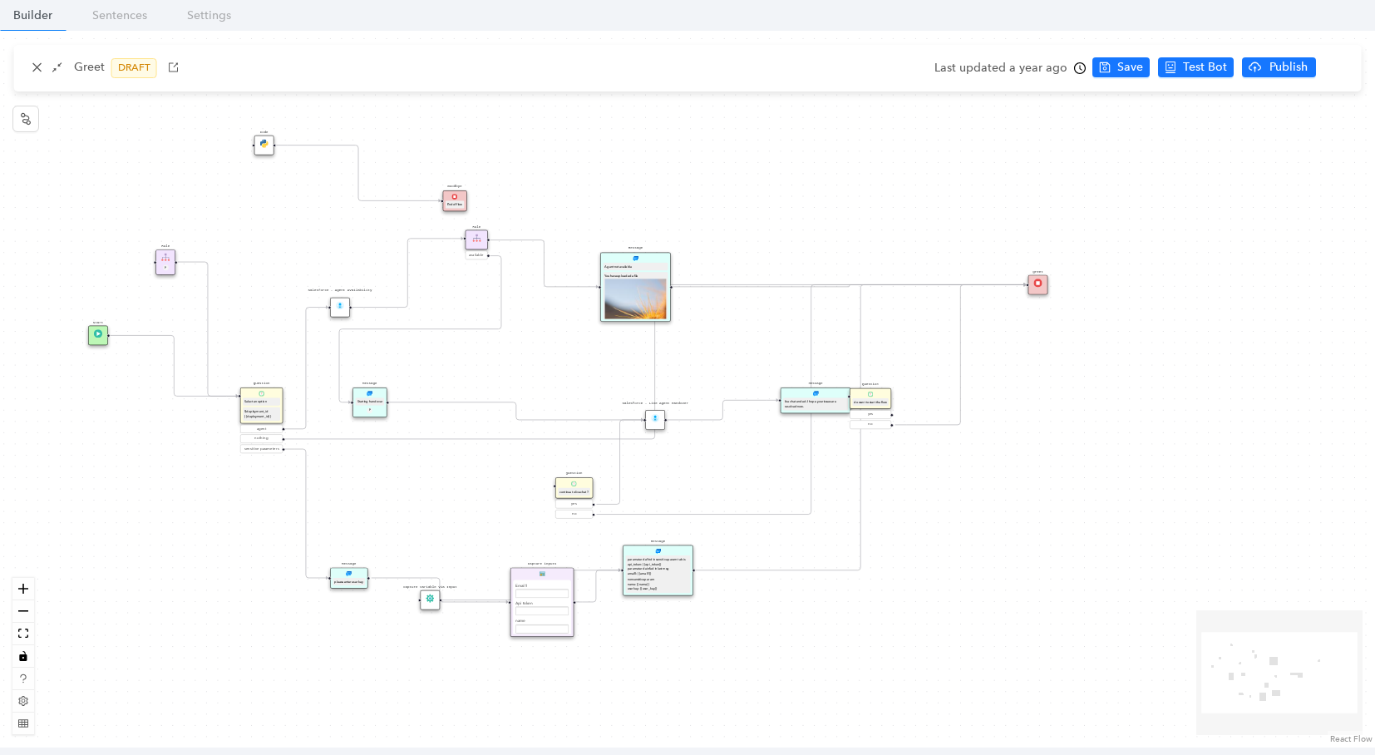
click at [262, 401] on div "Select an option" at bounding box center [261, 401] width 34 height 5
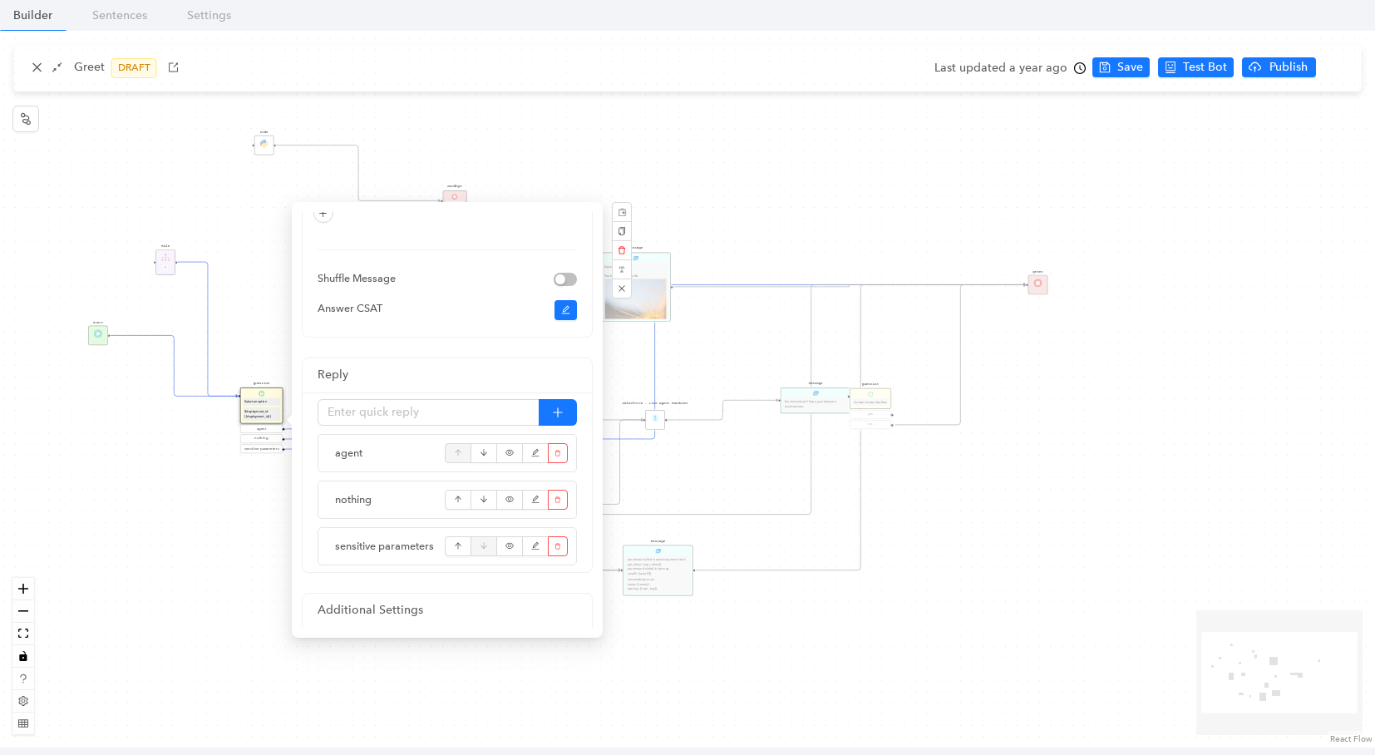
scroll to position [338, 0]
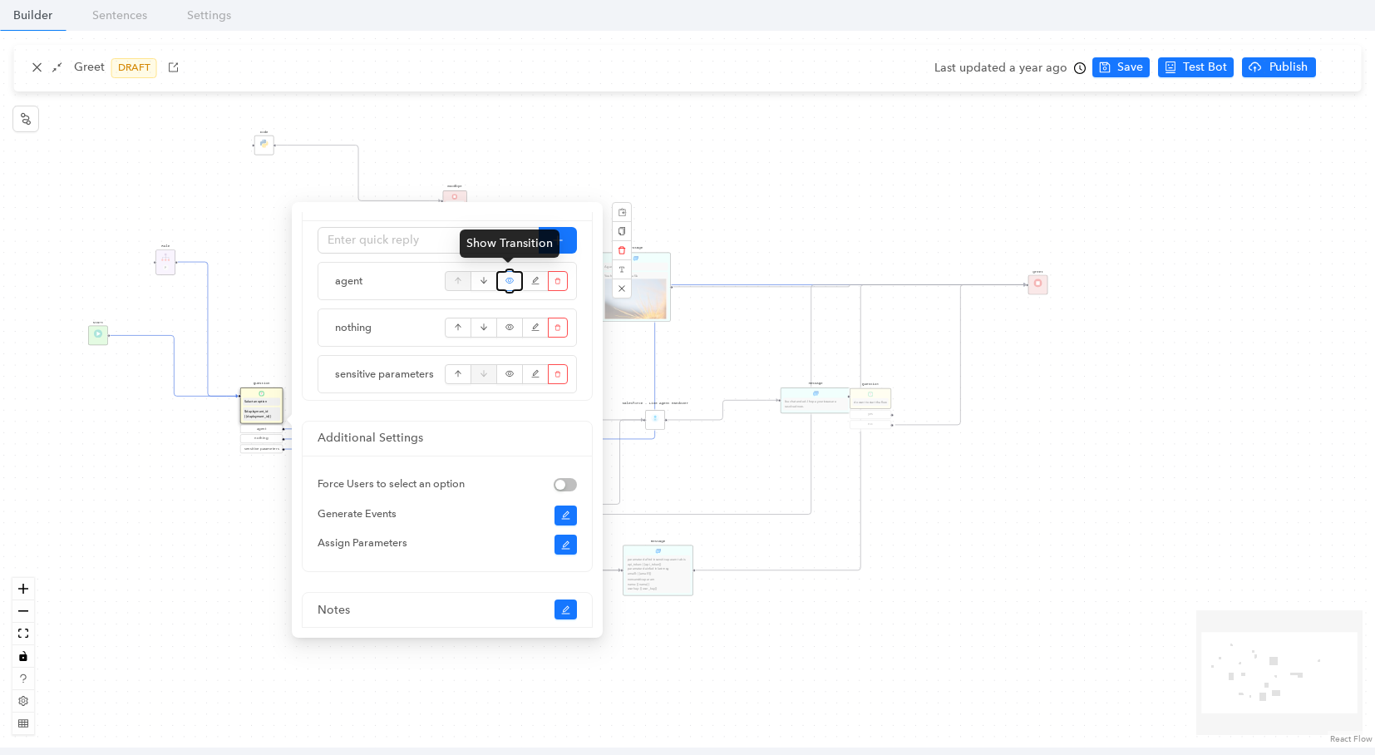
click at [507, 280] on icon "eye" at bounding box center [509, 280] width 9 height 25
click at [505, 281] on icon "eye-invisible" at bounding box center [509, 280] width 9 height 25
click at [534, 282] on icon "edit" at bounding box center [535, 280] width 9 height 25
click at [532, 327] on icon "edit" at bounding box center [535, 327] width 9 height 25
click at [531, 376] on icon "edit" at bounding box center [535, 374] width 9 height 25
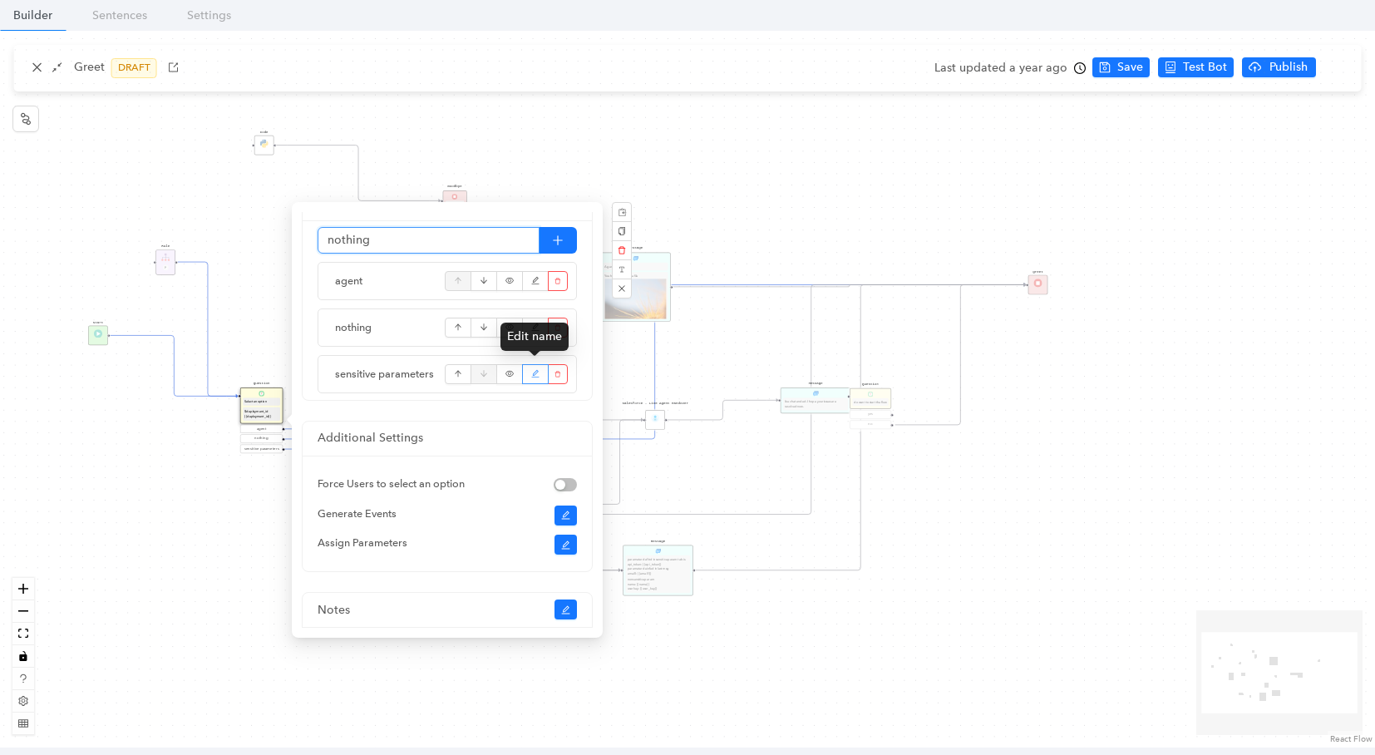
type input "sensitive parameters"
click at [558, 539] on button "button" at bounding box center [565, 544] width 23 height 20
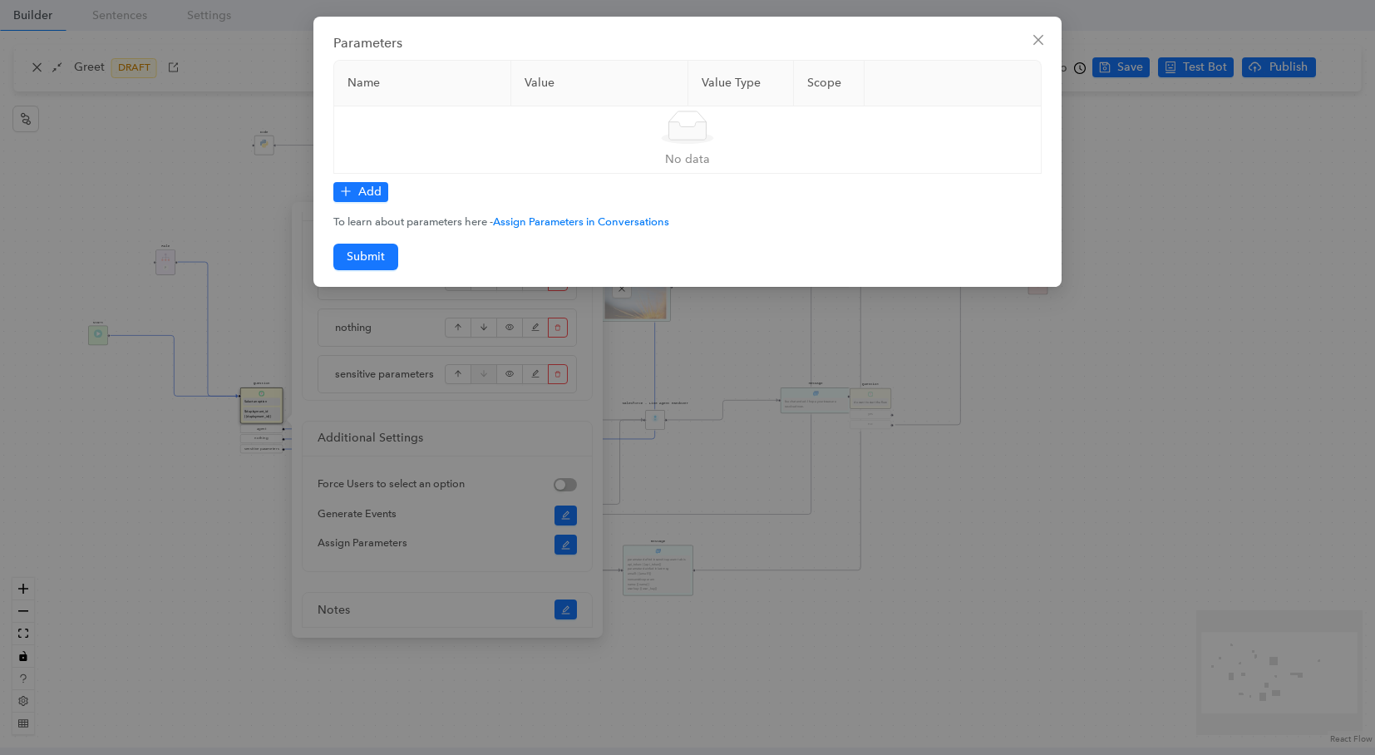
click at [1044, 43] on icon "close" at bounding box center [1037, 39] width 13 height 13
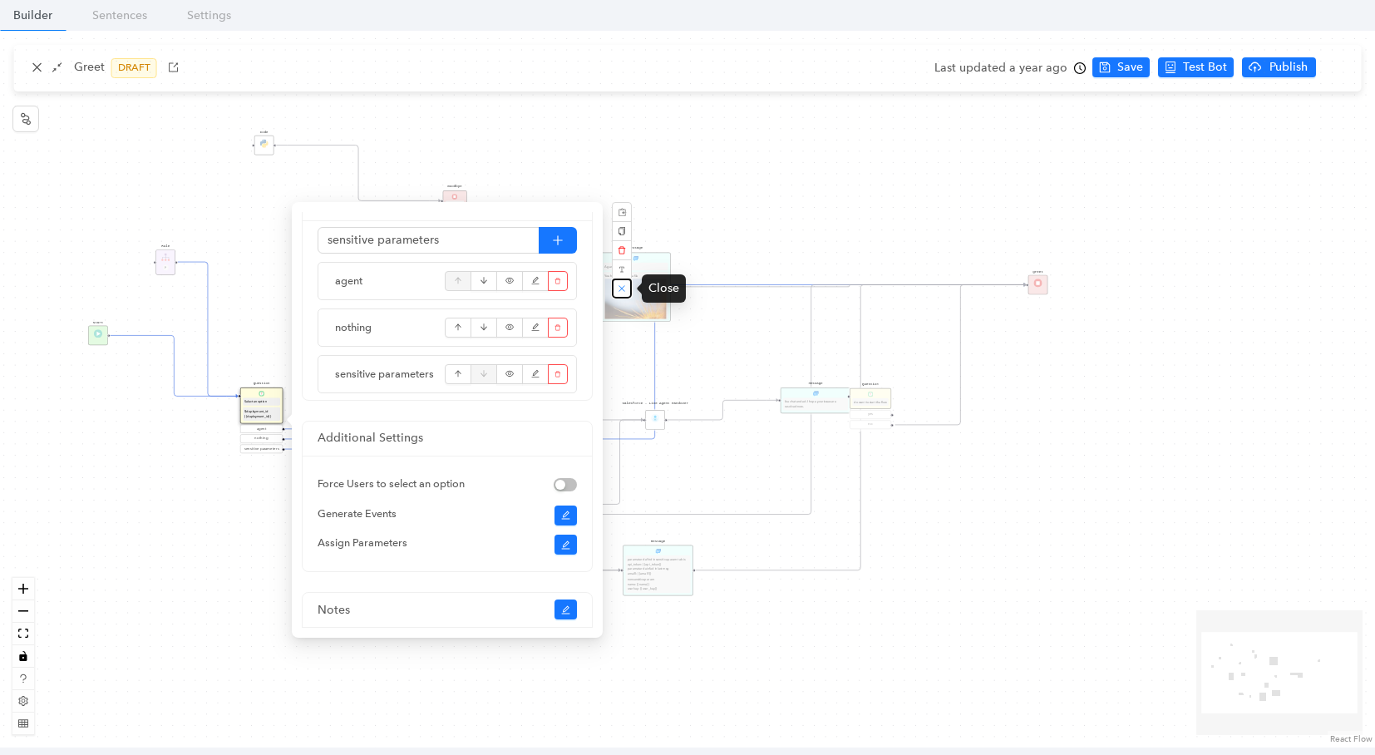
click at [625, 288] on icon "close" at bounding box center [622, 288] width 8 height 8
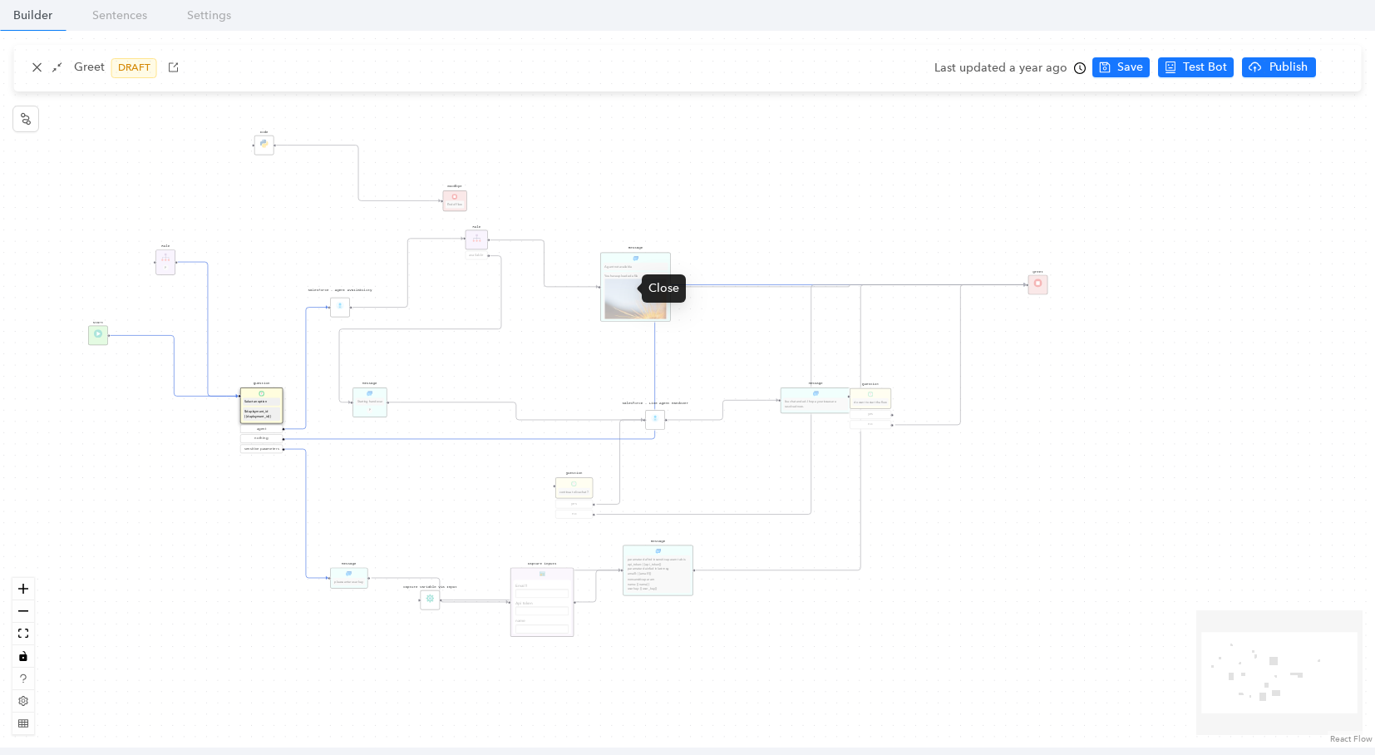
scroll to position [0, 0]
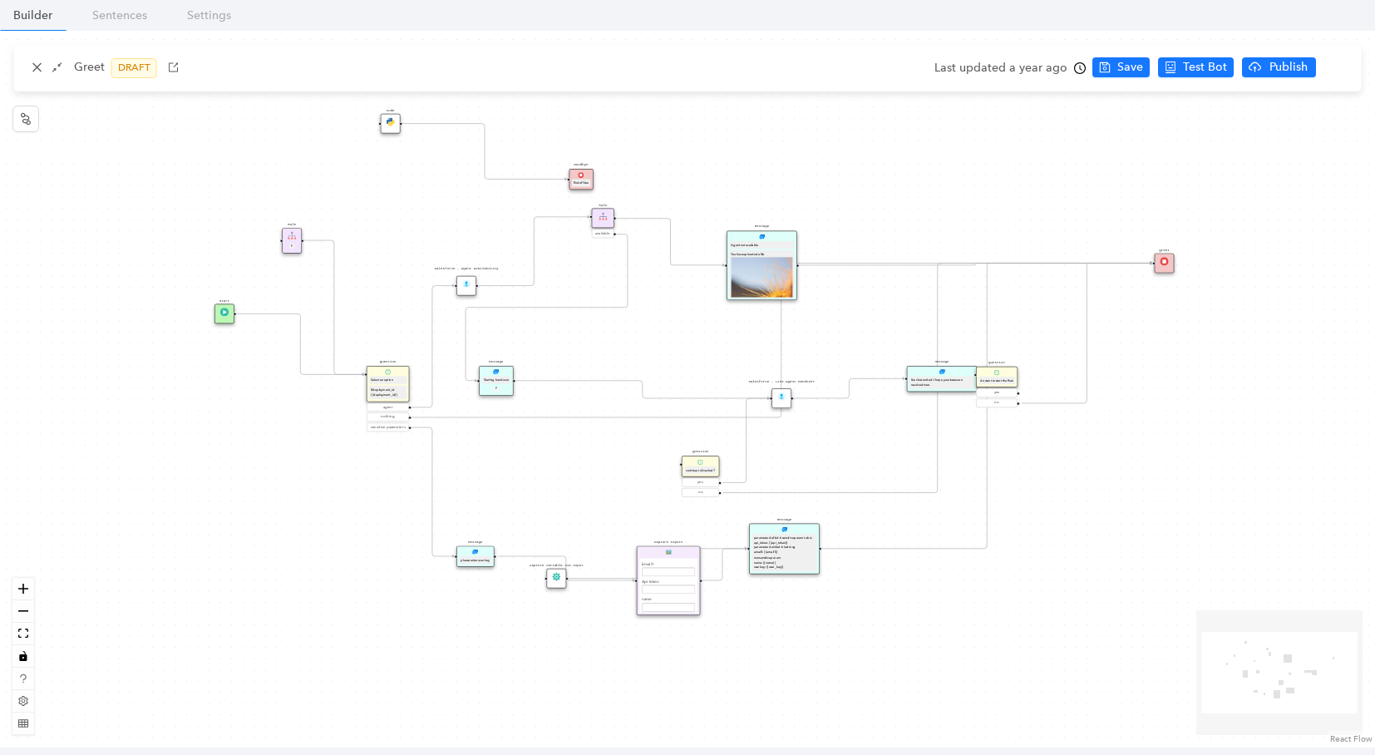
drag, startPoint x: 387, startPoint y: 401, endPoint x: 514, endPoint y: 380, distance: 128.2
click at [514, 380] on div "Start greet Salesforce - Live Agent Handover Salesforce - Agent Availability Qu…" at bounding box center [687, 389] width 1375 height 716
click at [14, 588] on button "zoom in" at bounding box center [23, 589] width 22 height 22
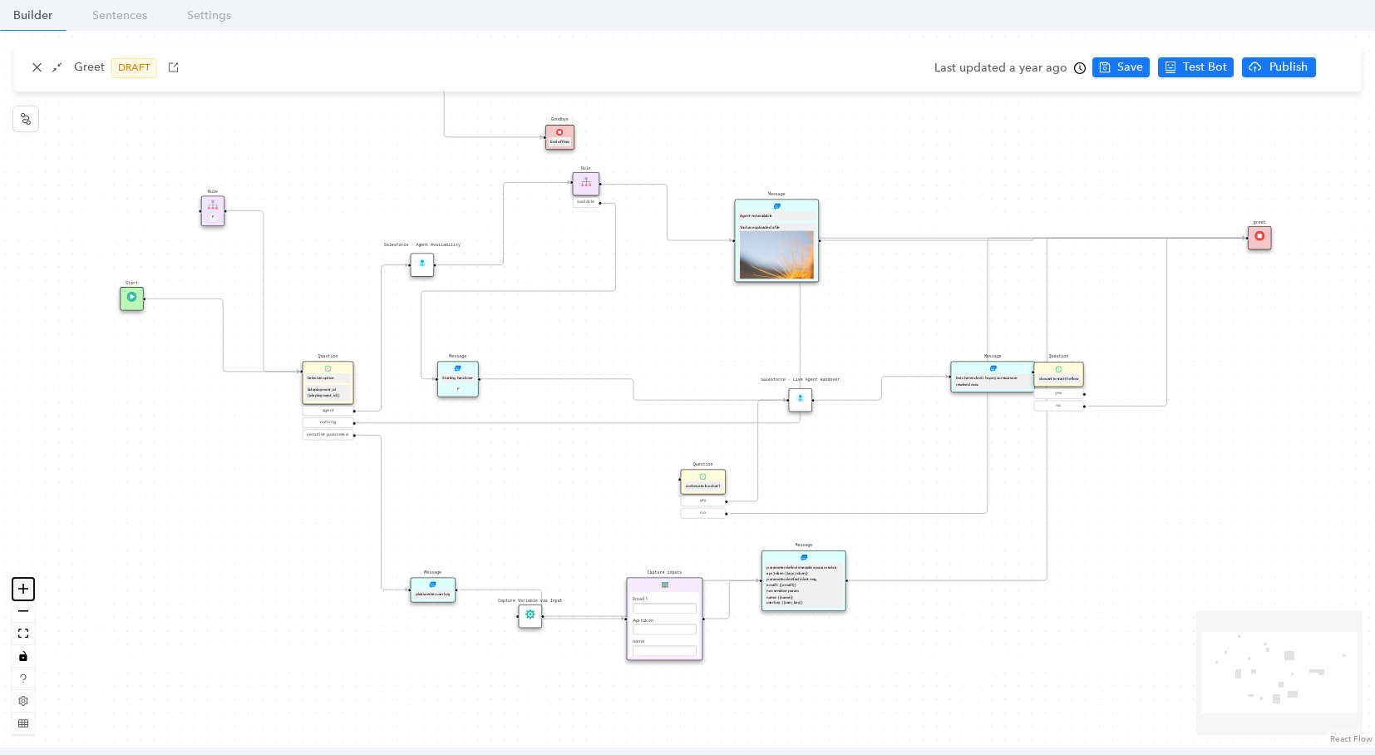
click at [14, 588] on button "zoom in" at bounding box center [23, 589] width 22 height 22
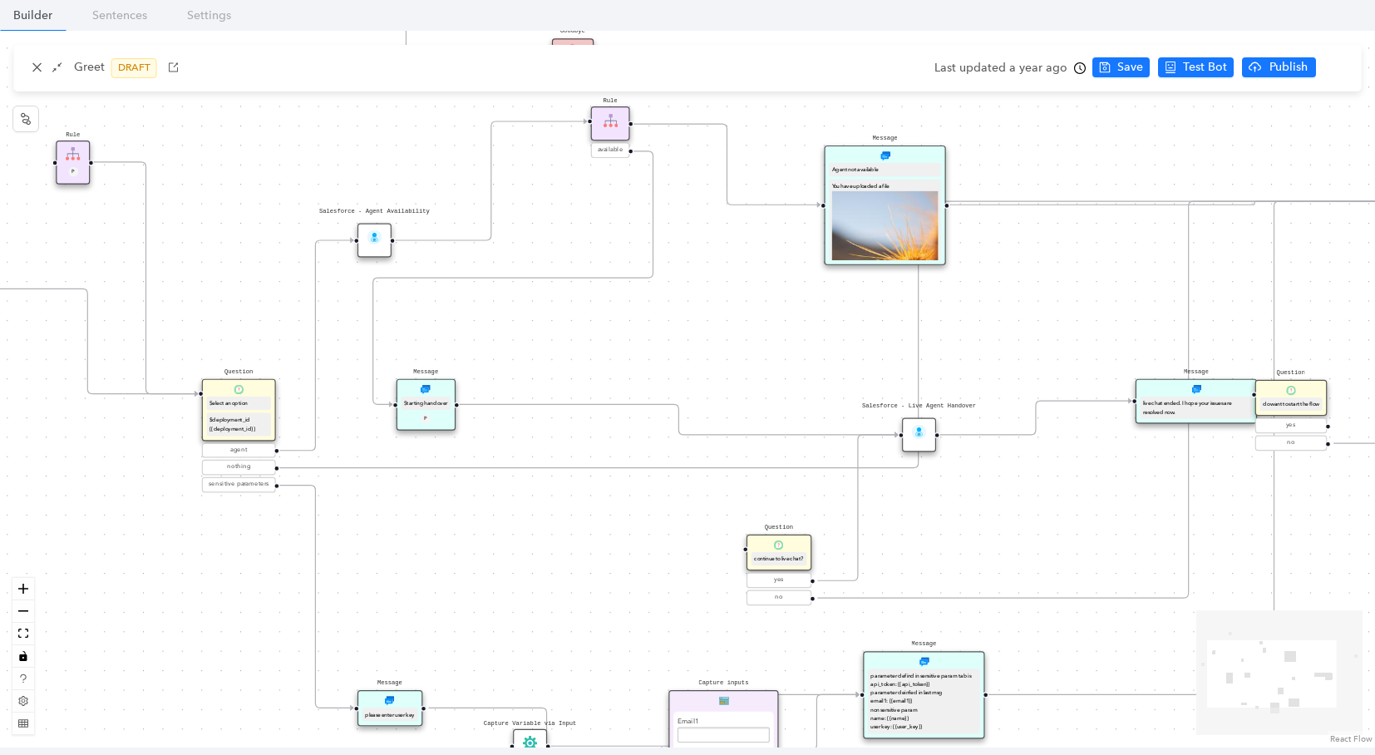
drag, startPoint x: 490, startPoint y: 278, endPoint x: 558, endPoint y: 308, distance: 75.2
click at [558, 308] on div "Start greet Salesforce - Live Agent Handover Salesforce - Agent Availability Qu…" at bounding box center [687, 389] width 1375 height 716
drag, startPoint x: 435, startPoint y: 396, endPoint x: 562, endPoint y: 406, distance: 126.7
click at [562, 406] on div "Starting handover" at bounding box center [552, 413] width 49 height 14
click at [367, 245] on div "Salesforce - Agent Availability" at bounding box center [374, 240] width 34 height 34
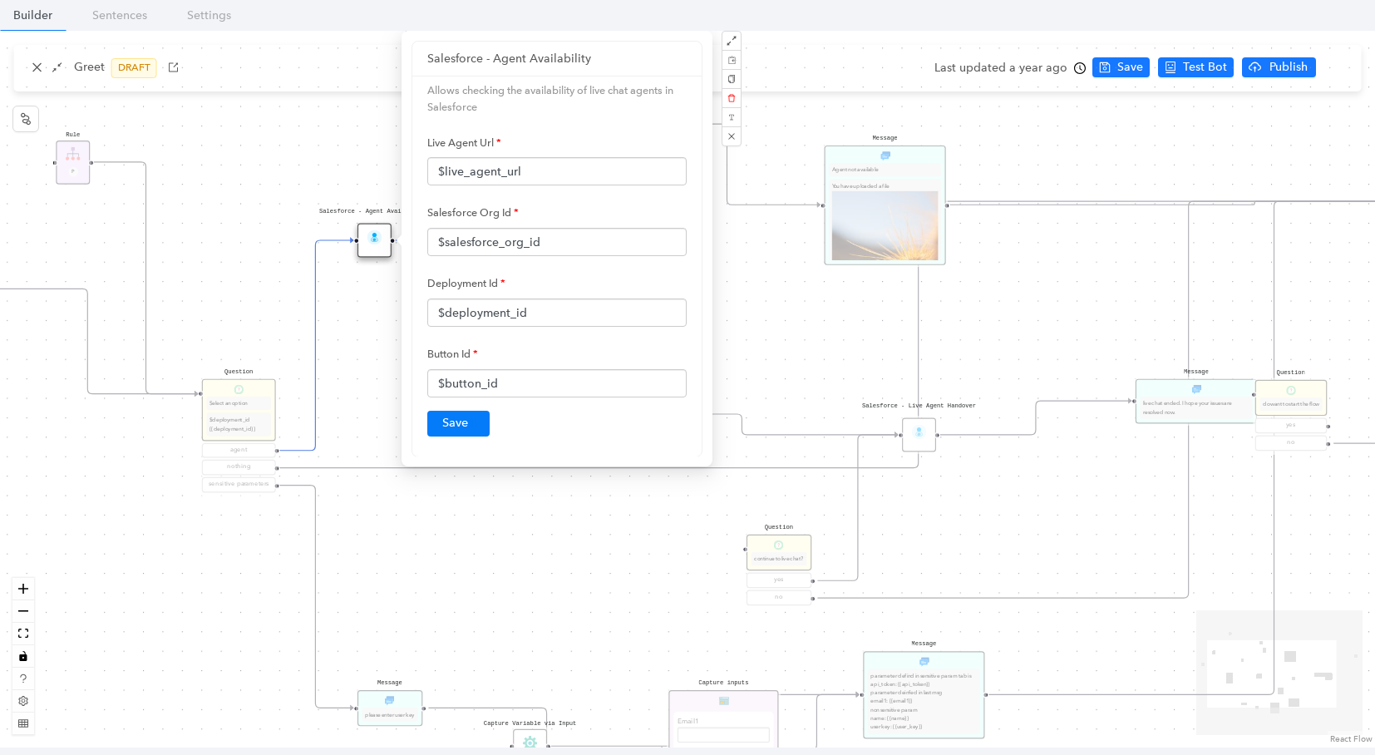
click at [248, 160] on div "Start greet Salesforce - Live Agent Handover Salesforce - Agent Availability Qu…" at bounding box center [687, 389] width 1375 height 716
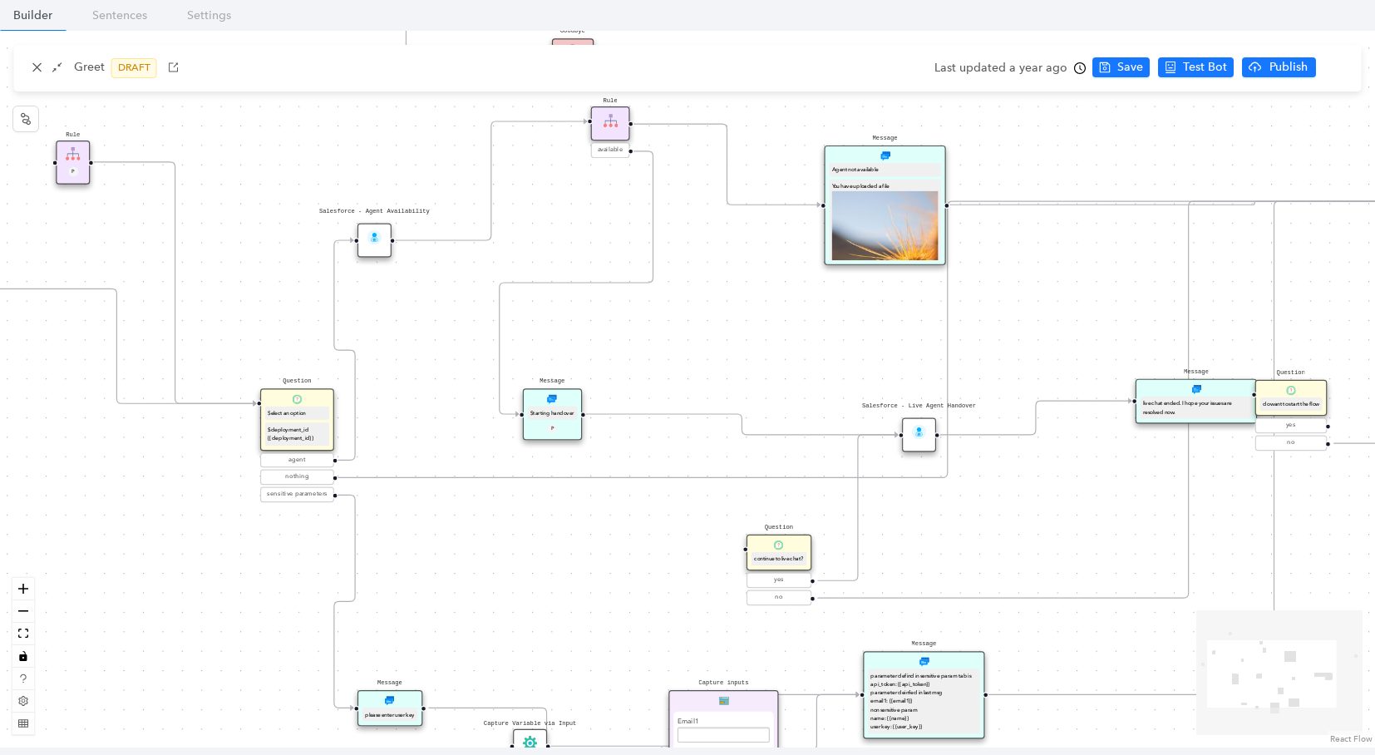
drag, startPoint x: 212, startPoint y: 396, endPoint x: 266, endPoint y: 407, distance: 55.1
click at [266, 407] on div "Select an option" at bounding box center [297, 413] width 64 height 14
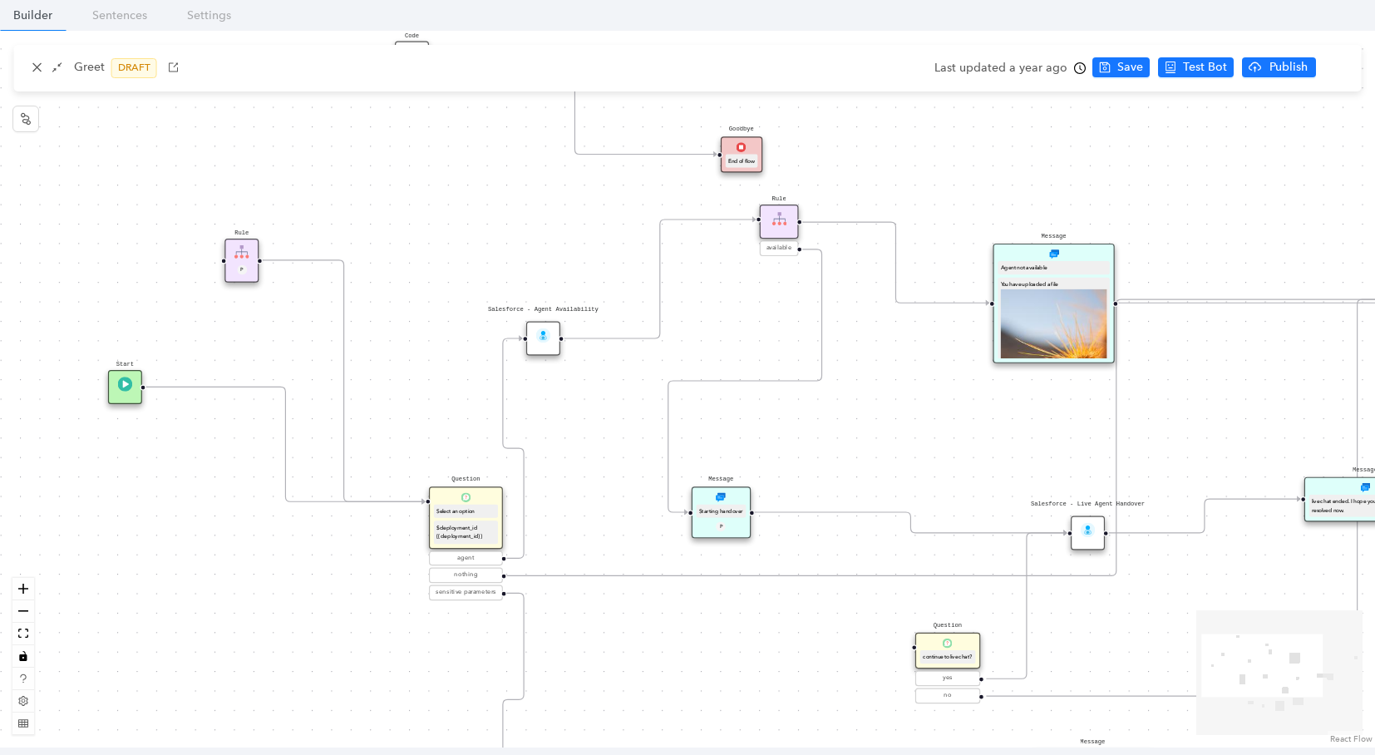
drag, startPoint x: 129, startPoint y: 240, endPoint x: 295, endPoint y: 338, distance: 193.0
click at [295, 338] on div "Start greet Salesforce - Live Agent Handover Salesforce - Agent Availability Qu…" at bounding box center [687, 389] width 1375 height 716
click at [246, 254] on img at bounding box center [241, 251] width 15 height 15
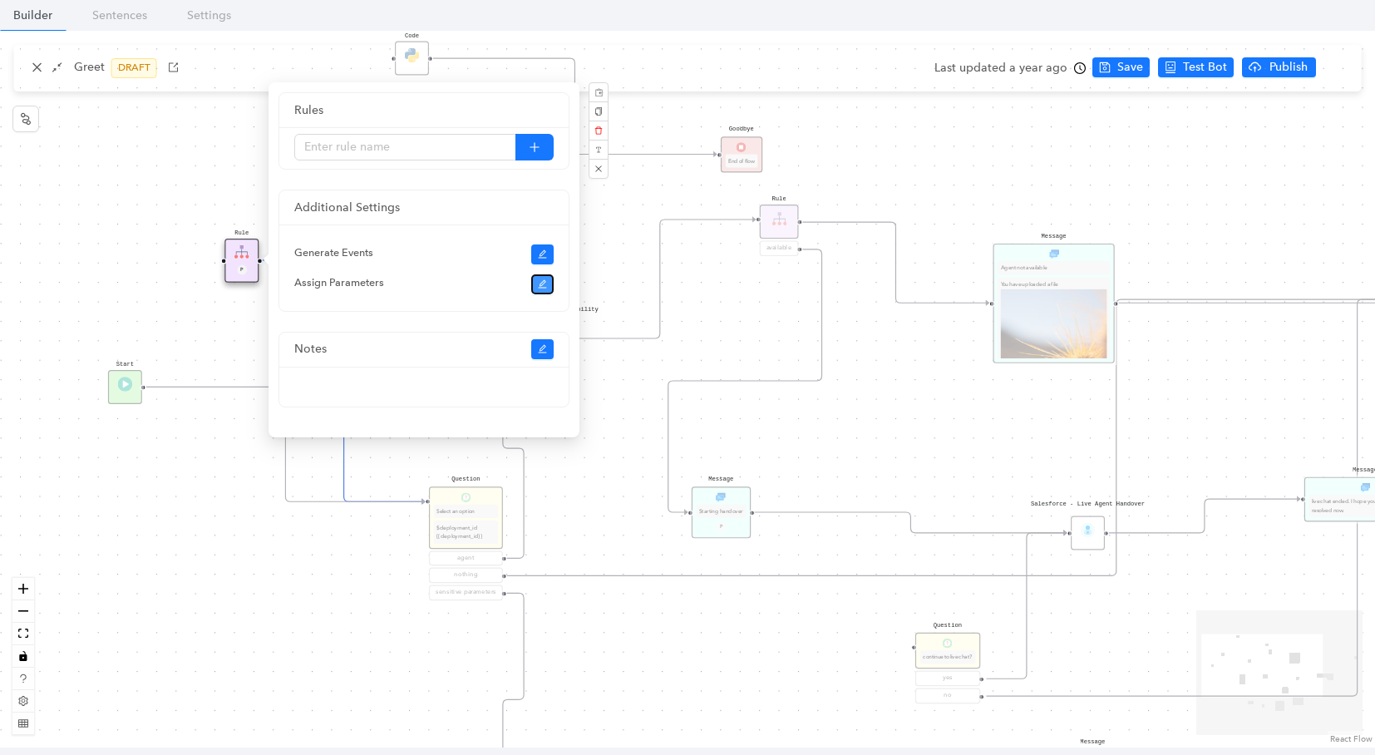
click at [544, 282] on icon "edit" at bounding box center [543, 284] width 10 height 10
